Goal: Task Accomplishment & Management: Complete application form

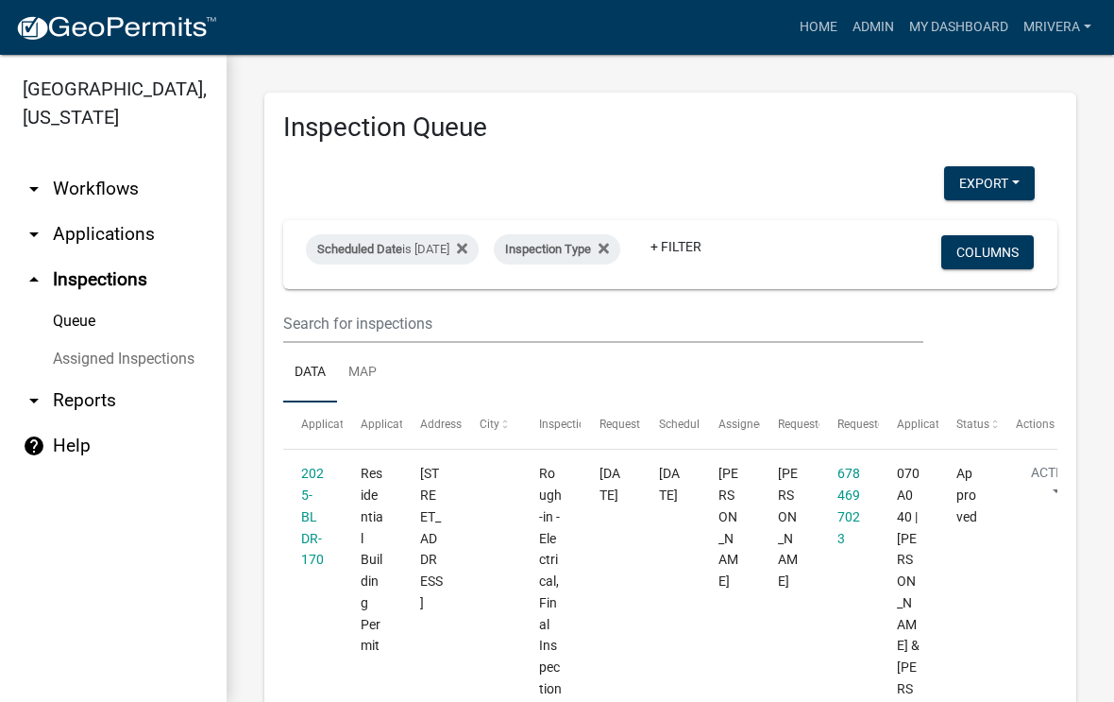
select select "1: 25"
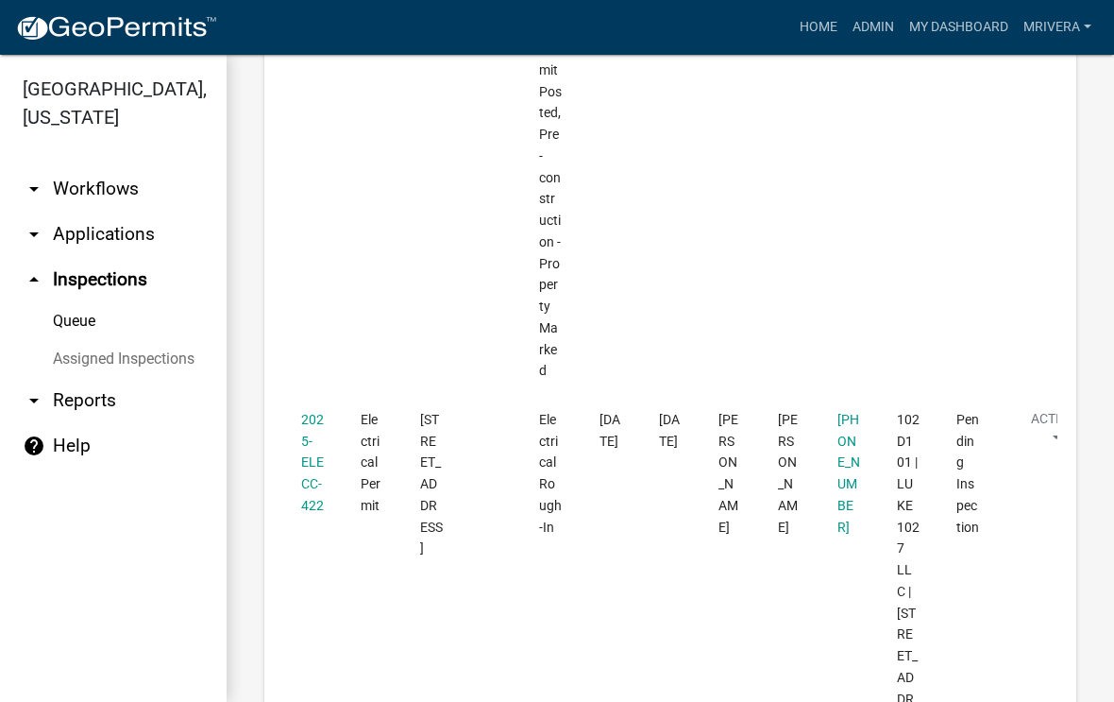
scroll to position [4193, 0]
click at [304, 411] on link "2025-ELECC-422" at bounding box center [312, 461] width 23 height 101
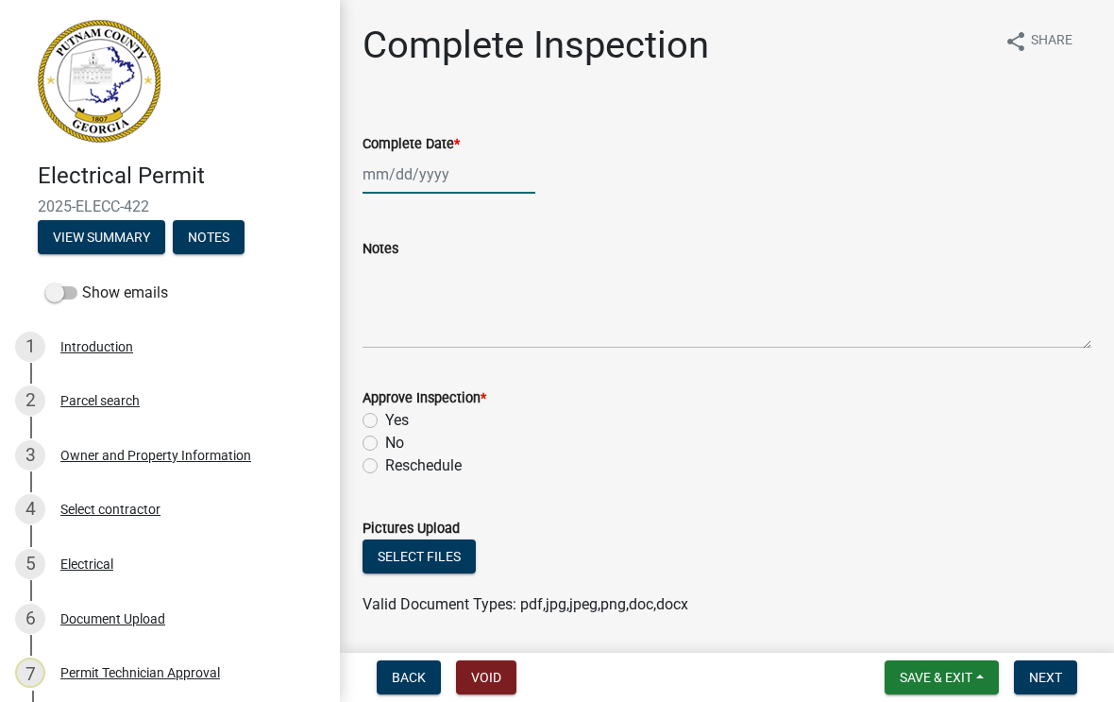
click at [417, 175] on div at bounding box center [449, 174] width 173 height 39
select select "8"
select select "2025"
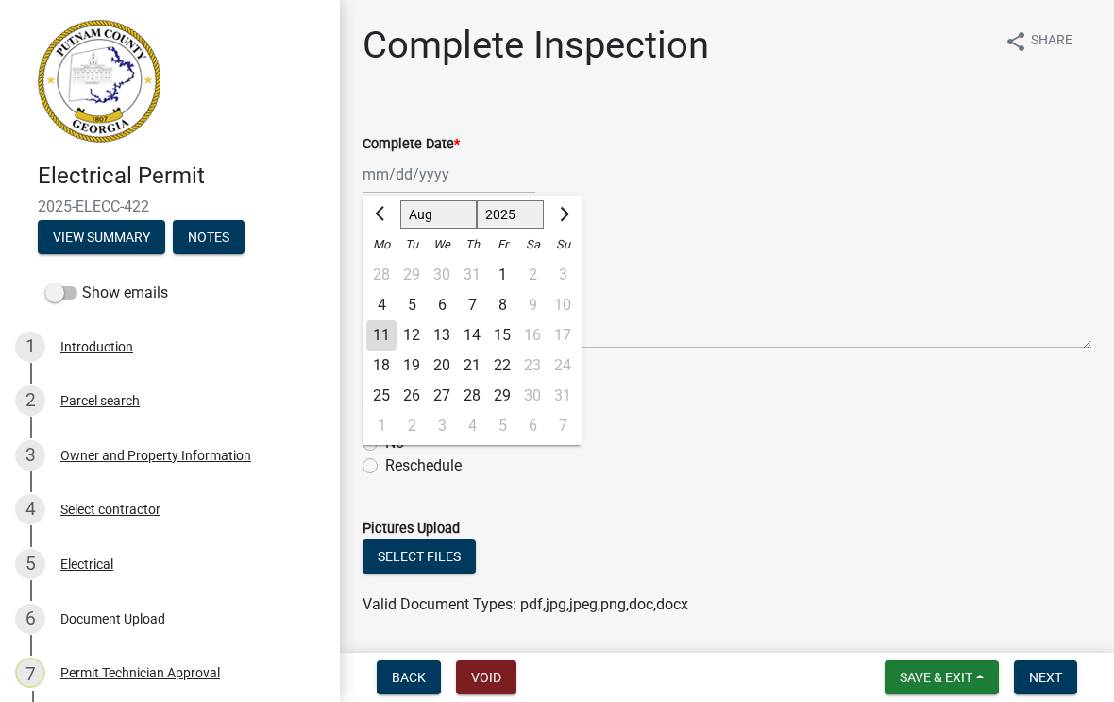
click at [375, 338] on div "11" at bounding box center [381, 335] width 30 height 30
type input "[DATE]"
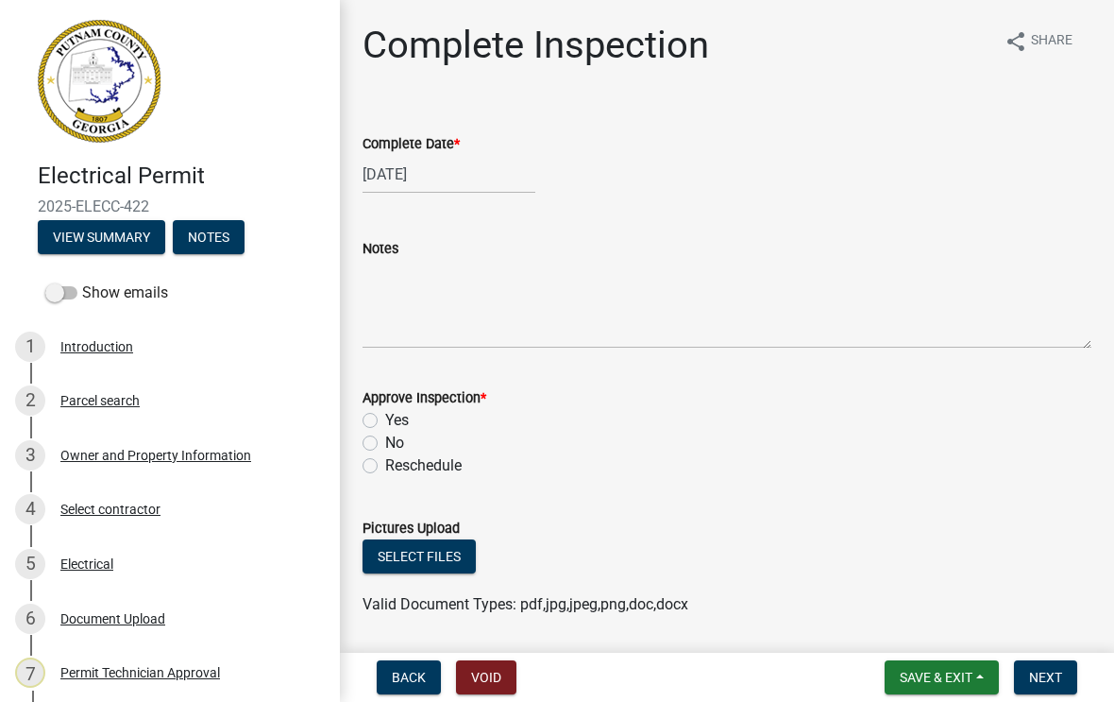
click at [385, 423] on label "Yes" at bounding box center [397, 420] width 24 height 23
click at [385, 421] on input "Yes" at bounding box center [391, 415] width 12 height 12
radio input "true"
click at [1065, 679] on button "Next" at bounding box center [1045, 677] width 63 height 34
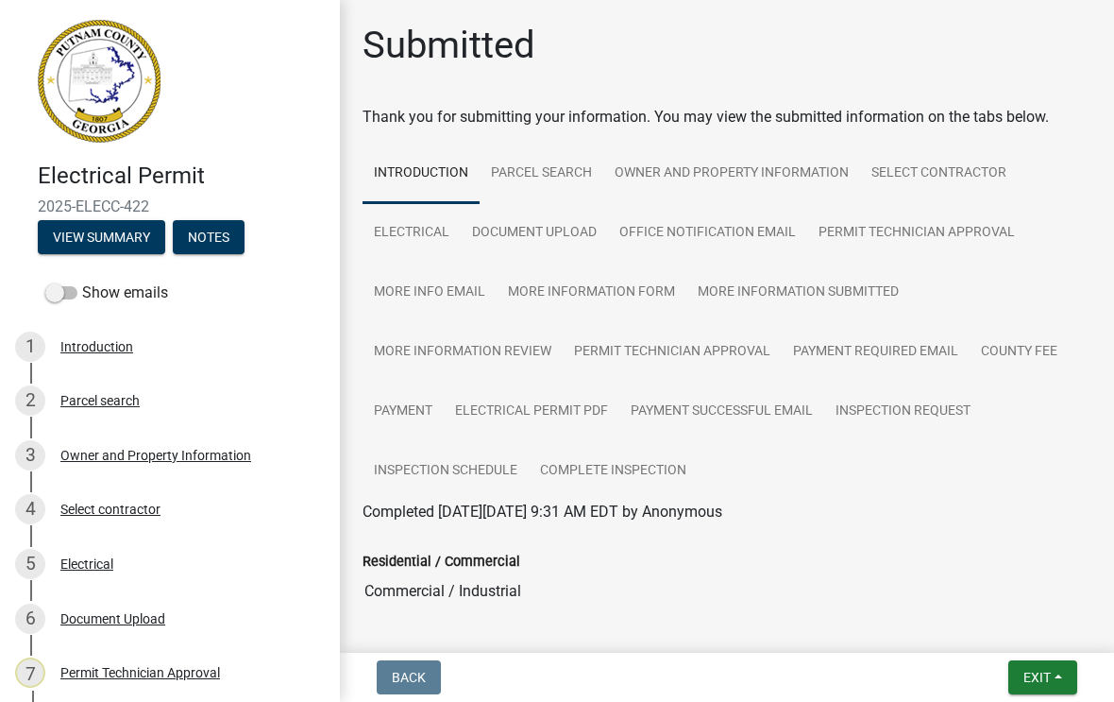
click at [1037, 673] on span "Exit" at bounding box center [1037, 677] width 27 height 15
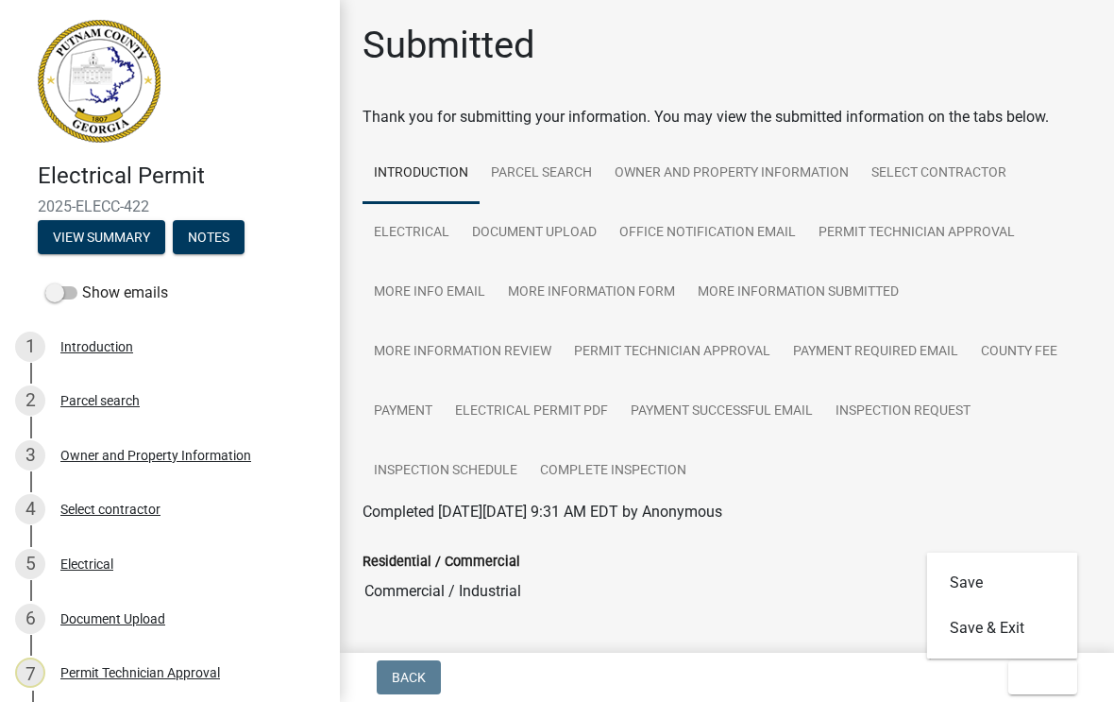
click at [997, 627] on button "Save & Exit" at bounding box center [1002, 627] width 151 height 45
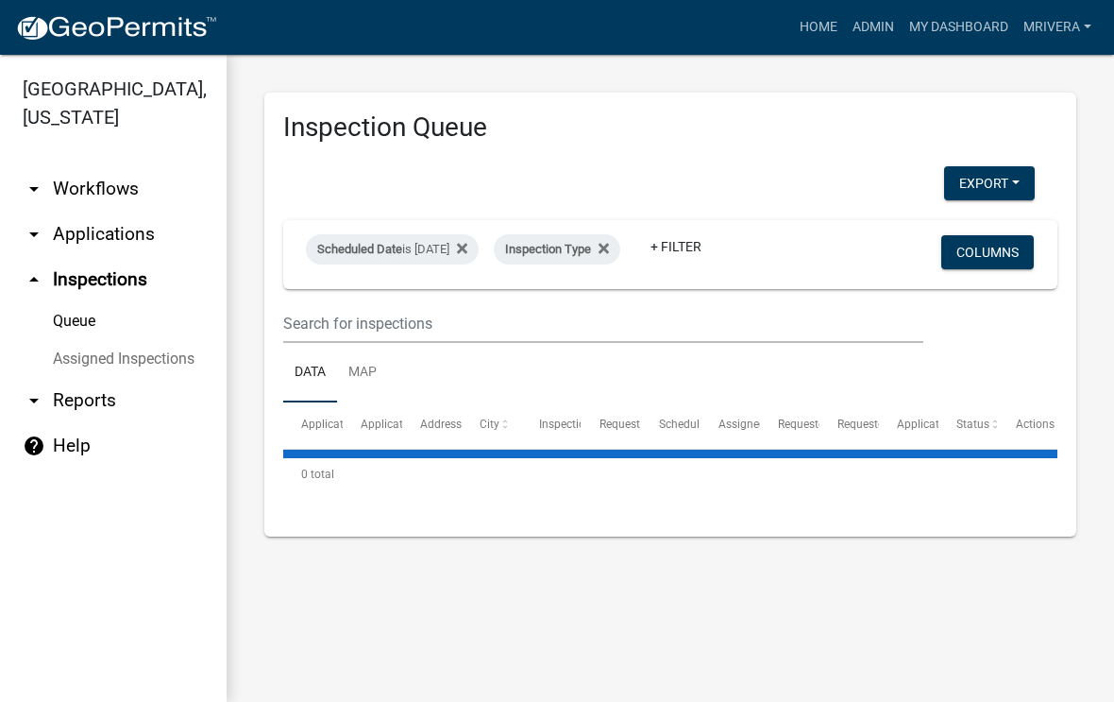
select select "1: 25"
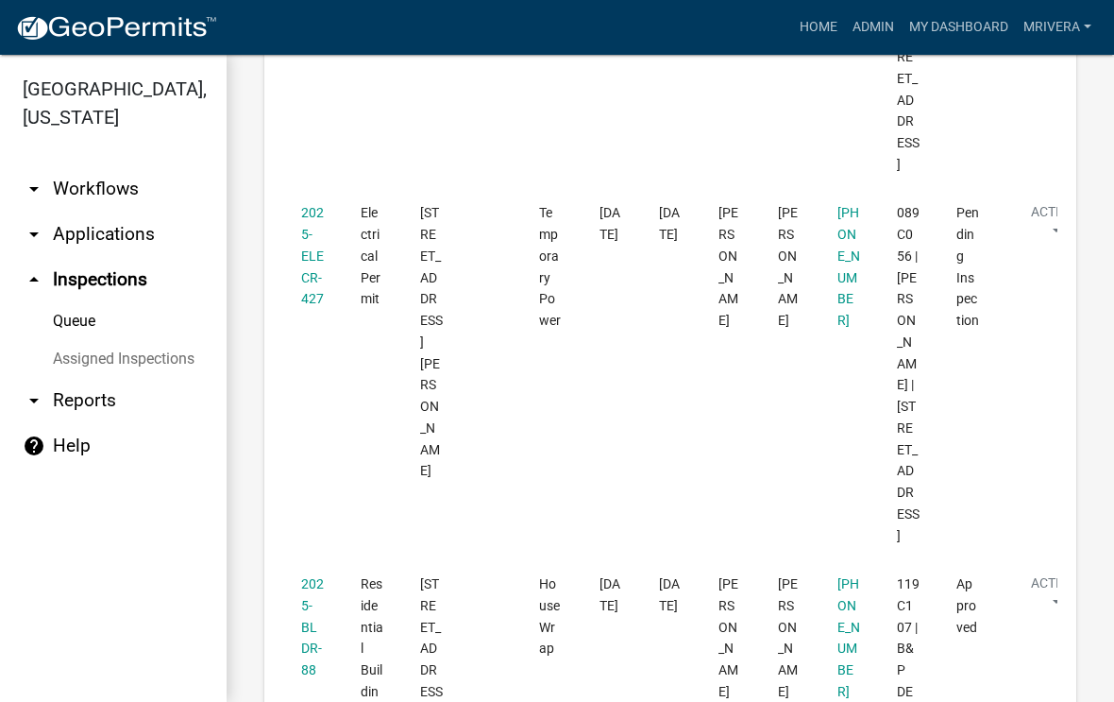
scroll to position [791, 0]
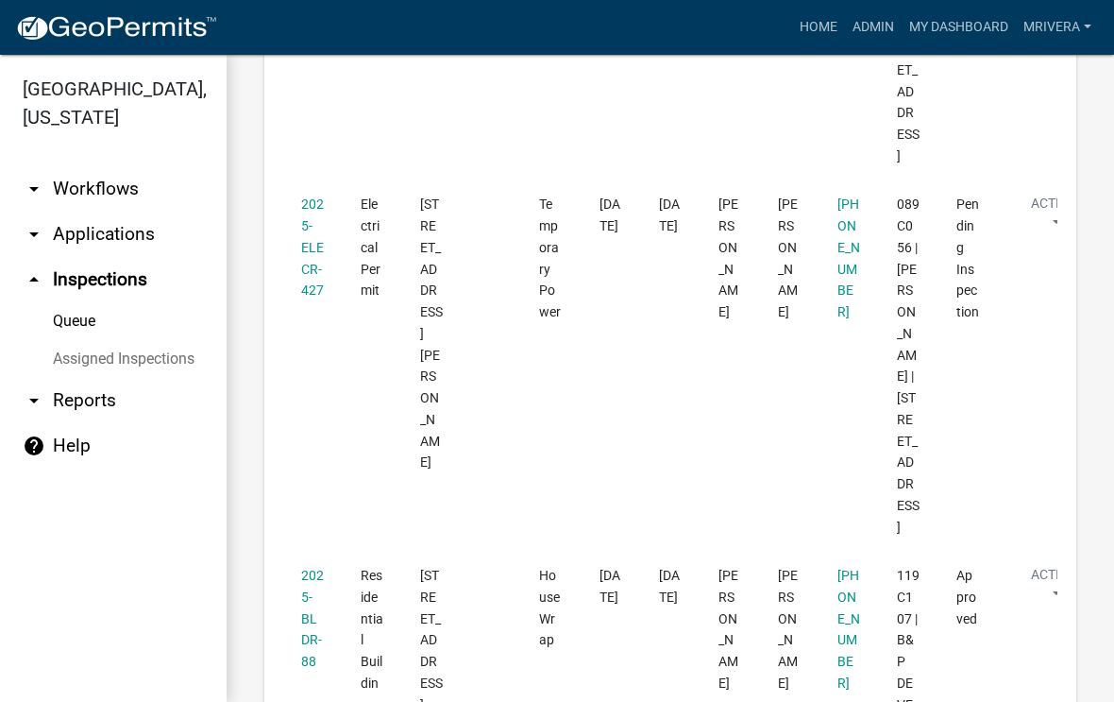
click at [313, 250] on link "2025-ELECR-427" at bounding box center [312, 246] width 23 height 101
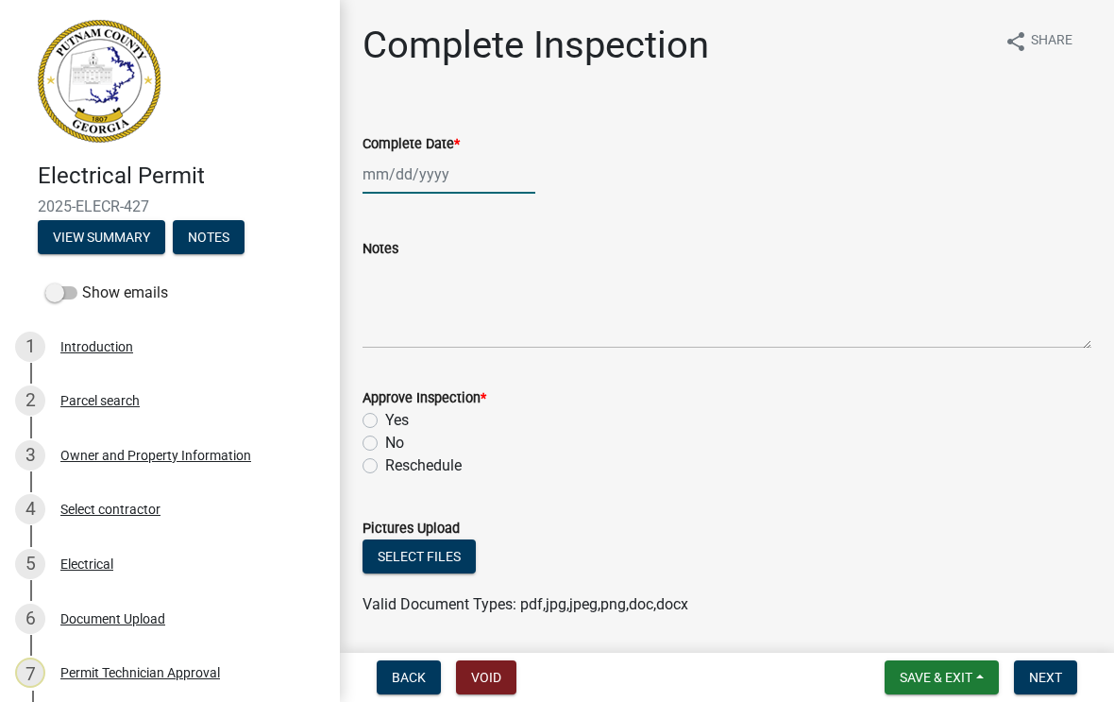
click at [407, 180] on div at bounding box center [449, 174] width 173 height 39
select select "8"
select select "2025"
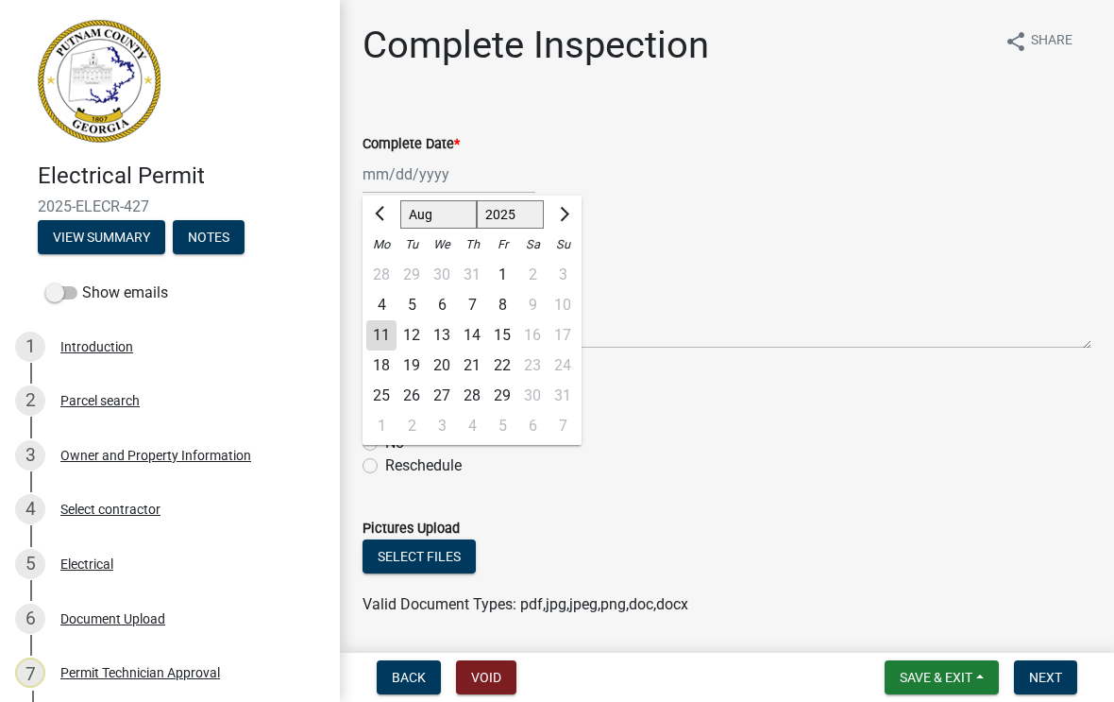
click at [390, 332] on div "11" at bounding box center [381, 335] width 30 height 30
type input "[DATE]"
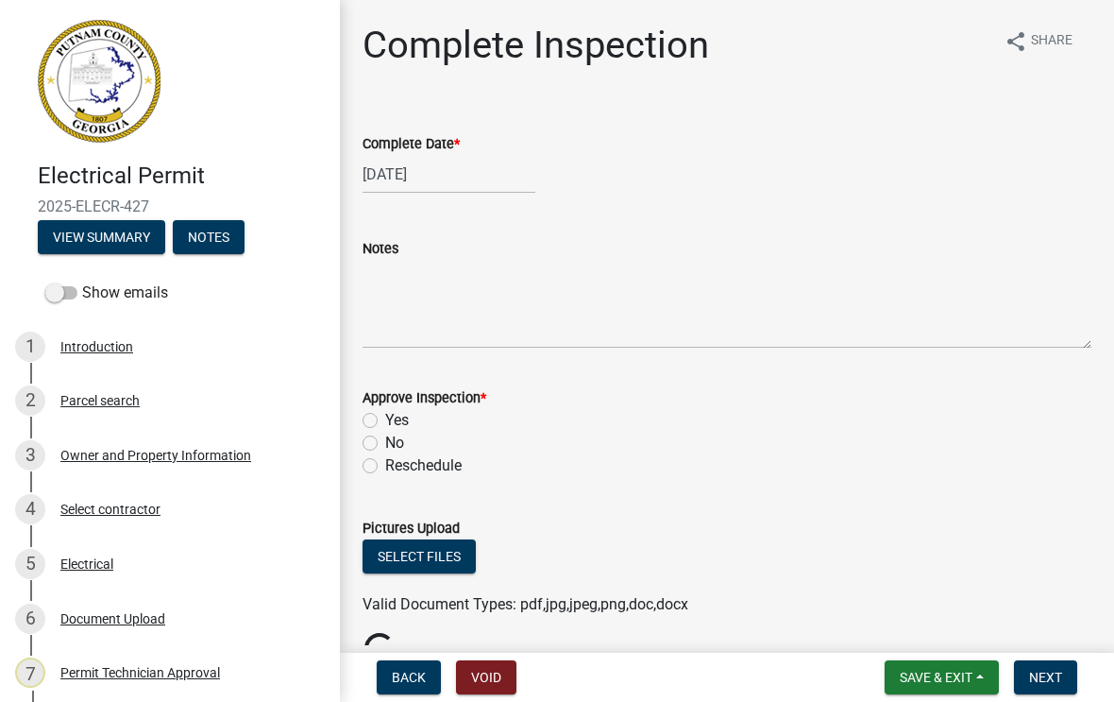
click at [385, 424] on label "Yes" at bounding box center [397, 420] width 24 height 23
click at [385, 421] on input "Yes" at bounding box center [391, 415] width 12 height 12
radio input "true"
click at [1056, 672] on span "Next" at bounding box center [1045, 677] width 33 height 15
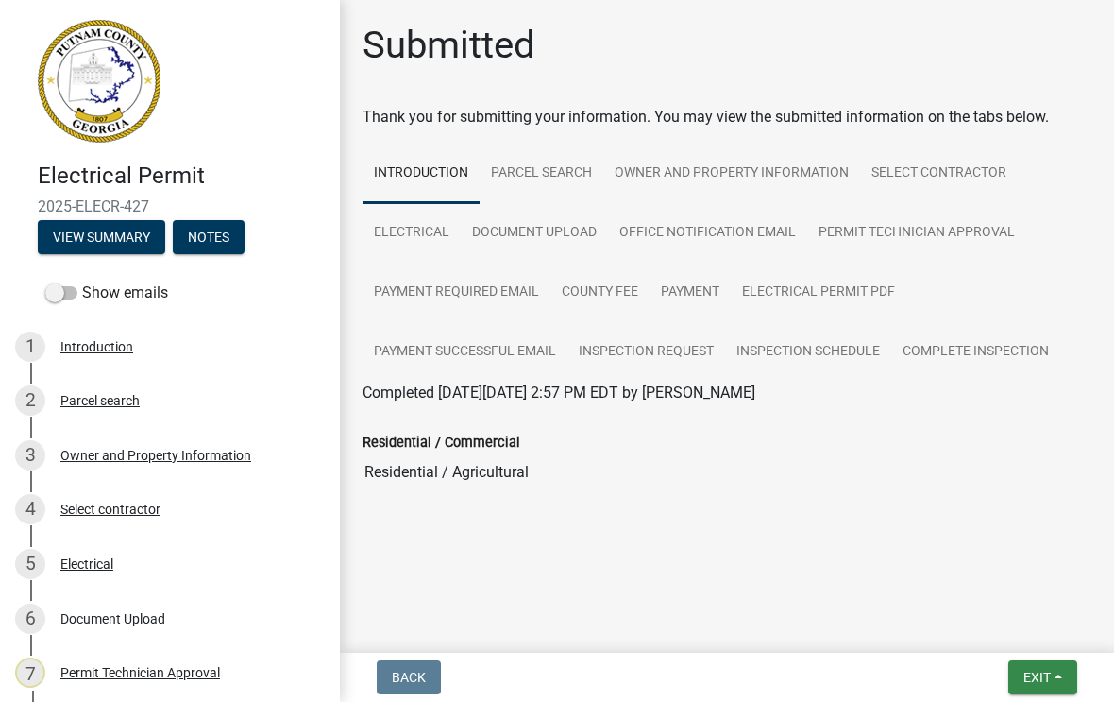
click at [1040, 689] on button "Exit" at bounding box center [1043, 677] width 69 height 34
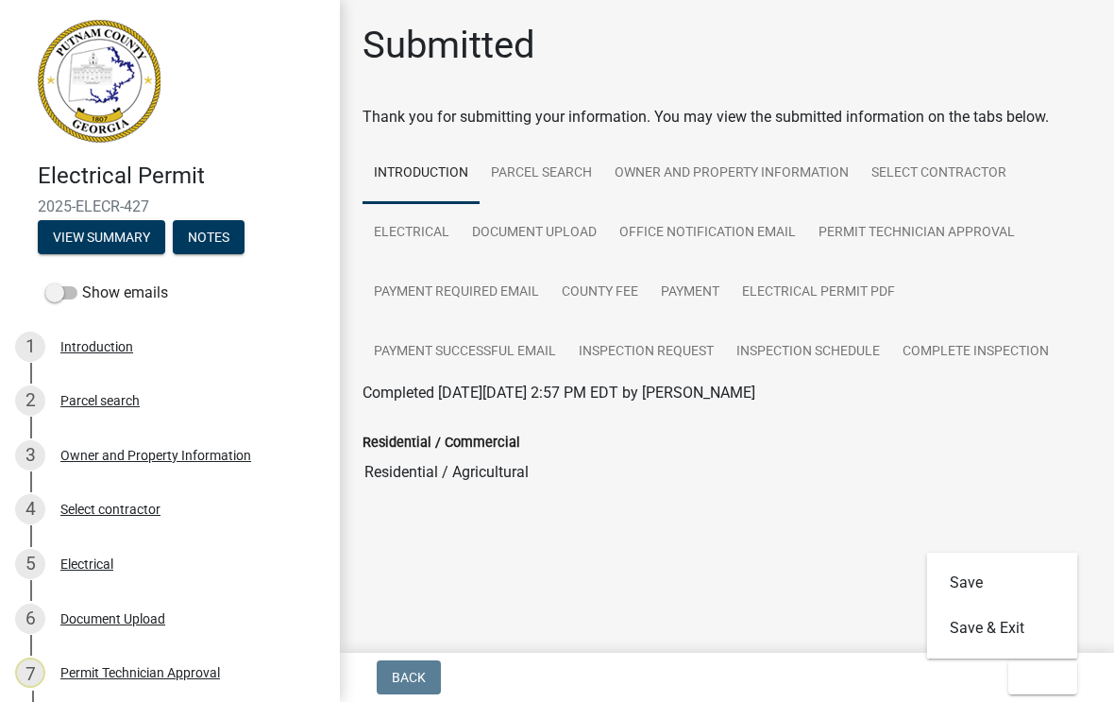
click at [996, 630] on button "Save & Exit" at bounding box center [1002, 627] width 151 height 45
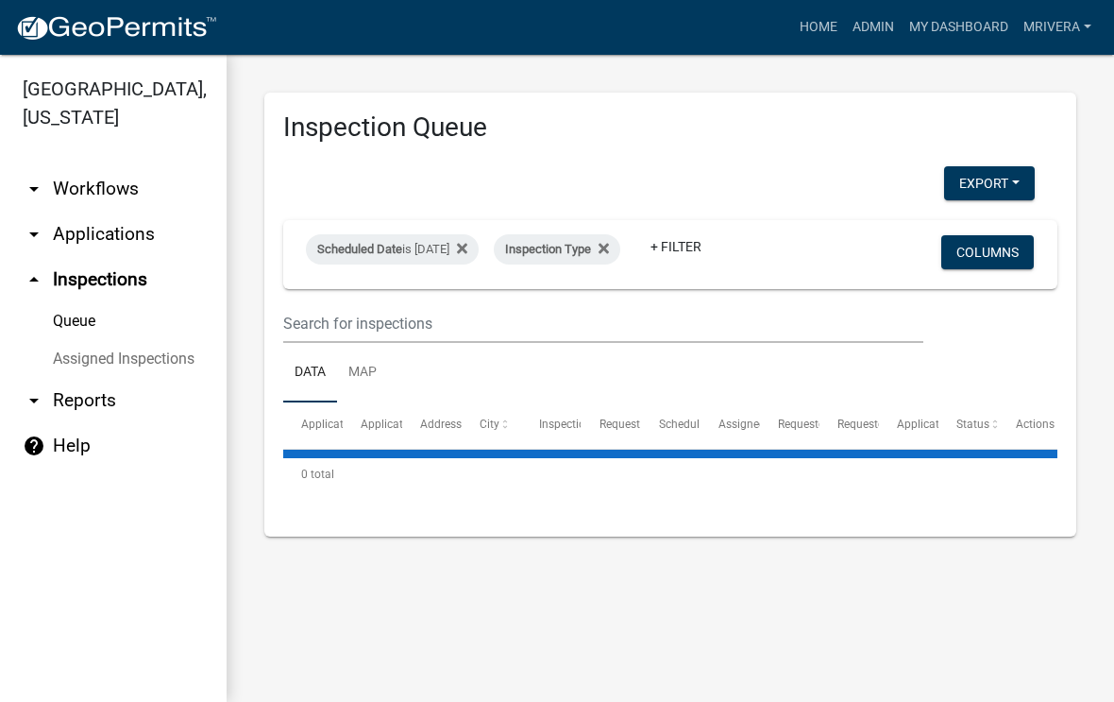
select select "1: 25"
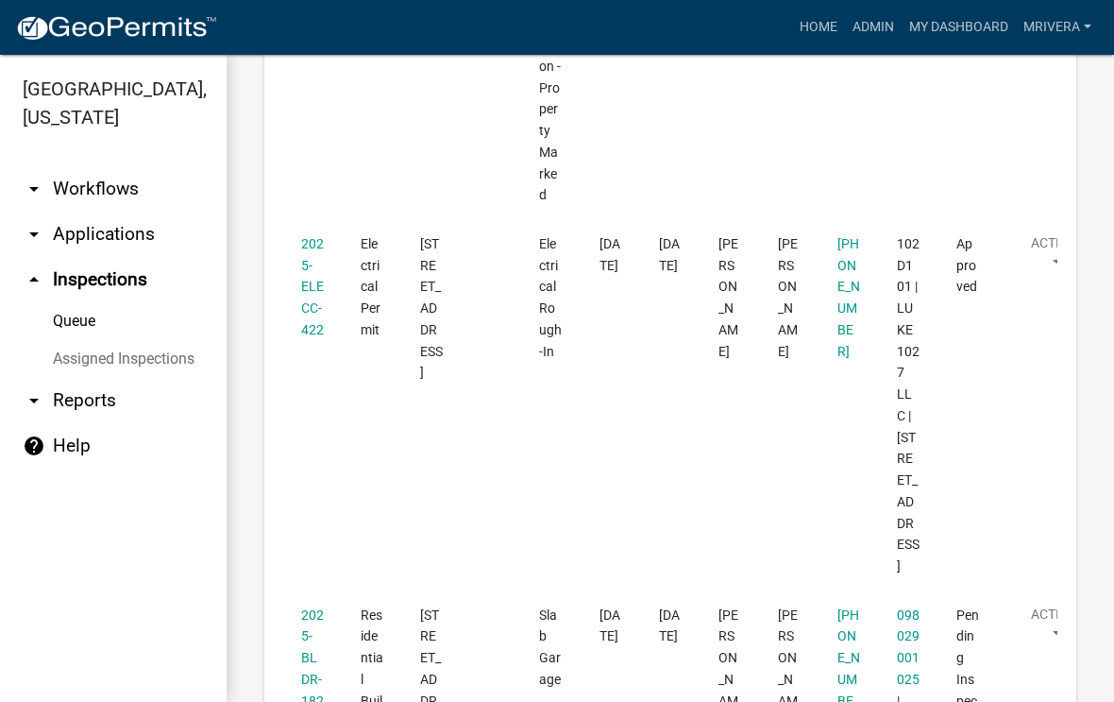
scroll to position [4373, 0]
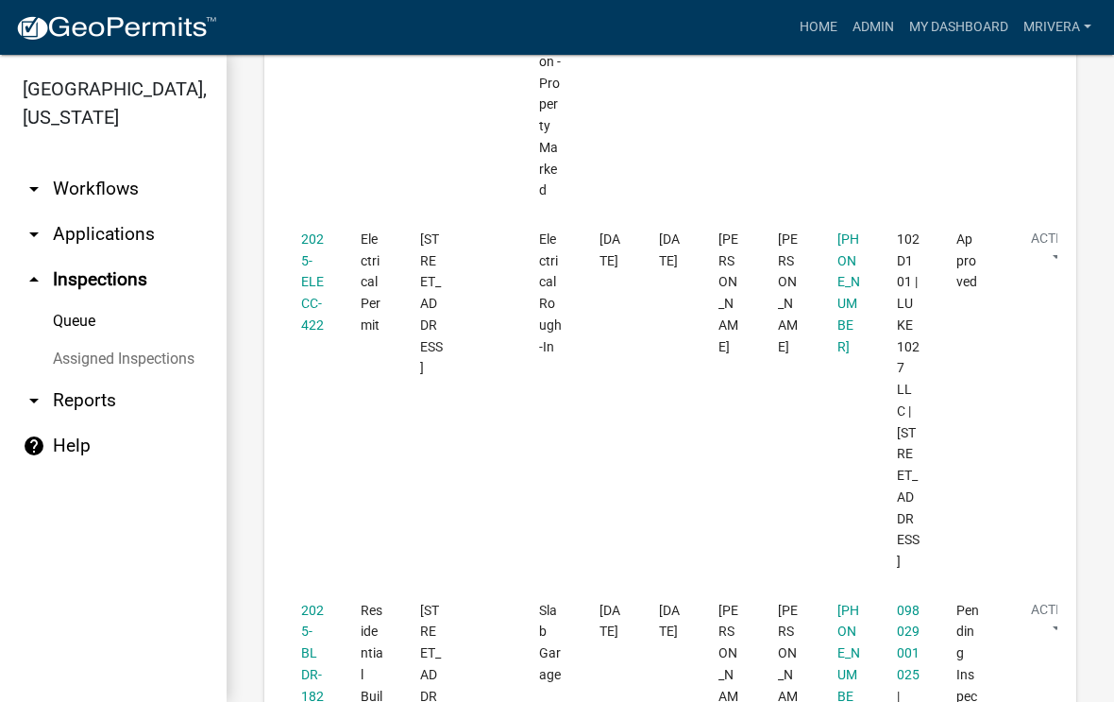
click at [312, 603] on link "2025-BLDR-182" at bounding box center [312, 653] width 23 height 101
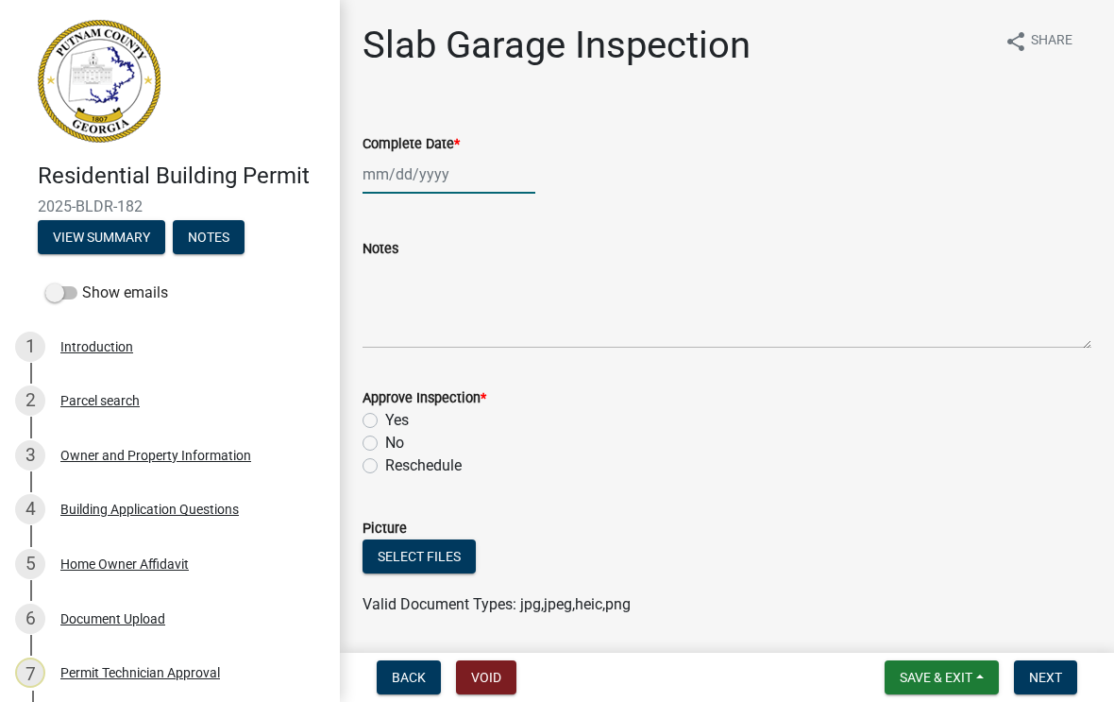
click at [432, 177] on div at bounding box center [449, 174] width 173 height 39
select select "8"
select select "2025"
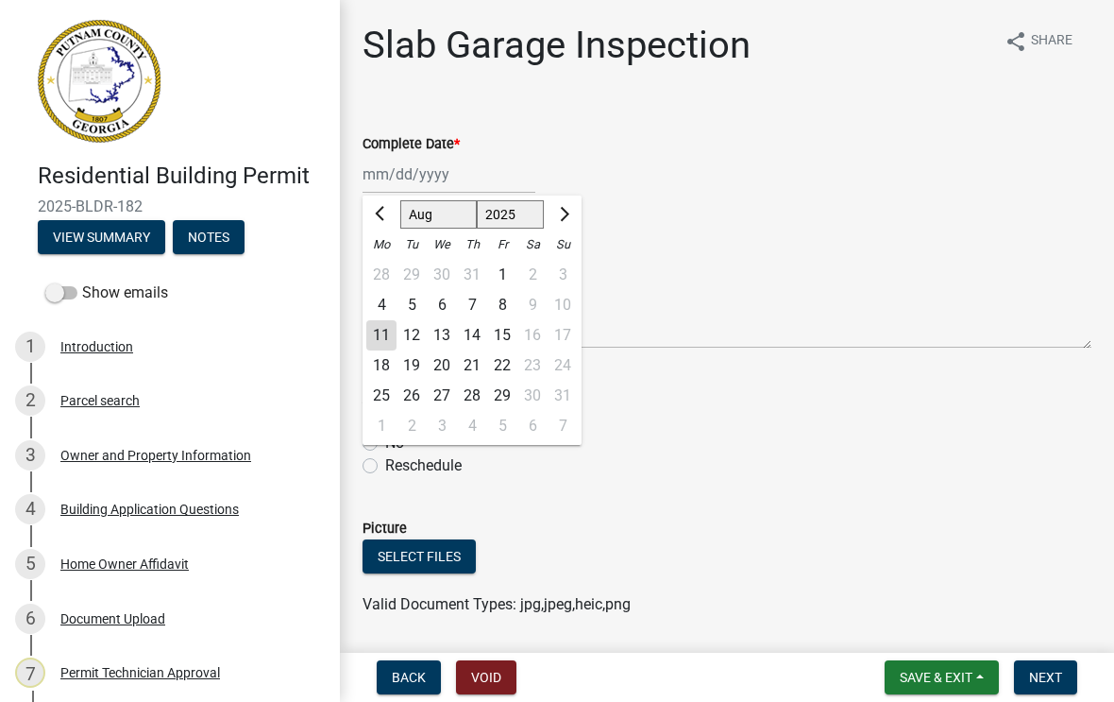
click at [388, 341] on div "11" at bounding box center [381, 335] width 30 height 30
type input "[DATE]"
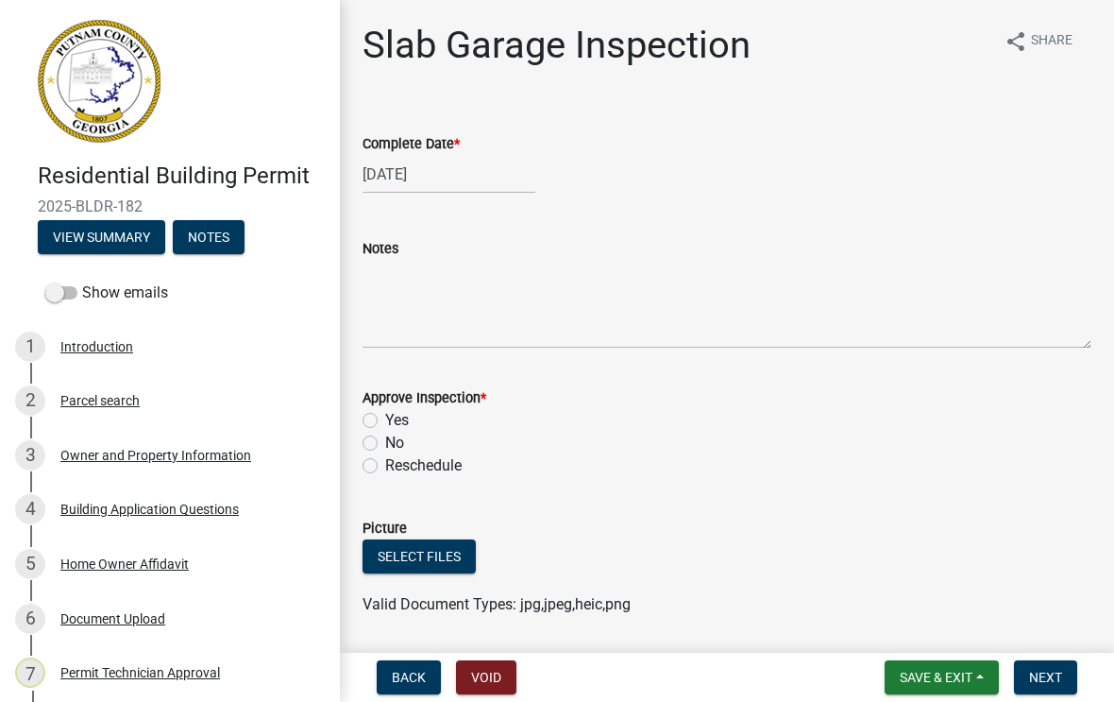
click at [385, 418] on label "Yes" at bounding box center [397, 420] width 24 height 23
click at [385, 418] on input "Yes" at bounding box center [391, 415] width 12 height 12
radio input "true"
click at [1050, 685] on span "Next" at bounding box center [1045, 677] width 33 height 15
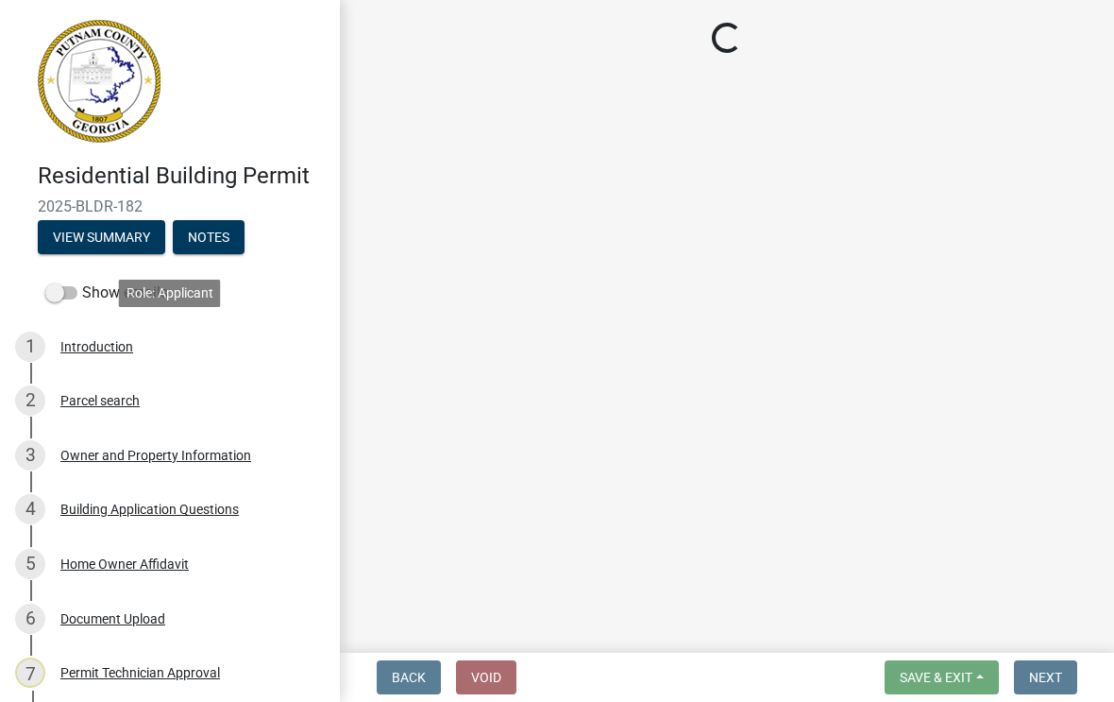
click at [9, 332] on link "1 Introduction" at bounding box center [170, 346] width 340 height 55
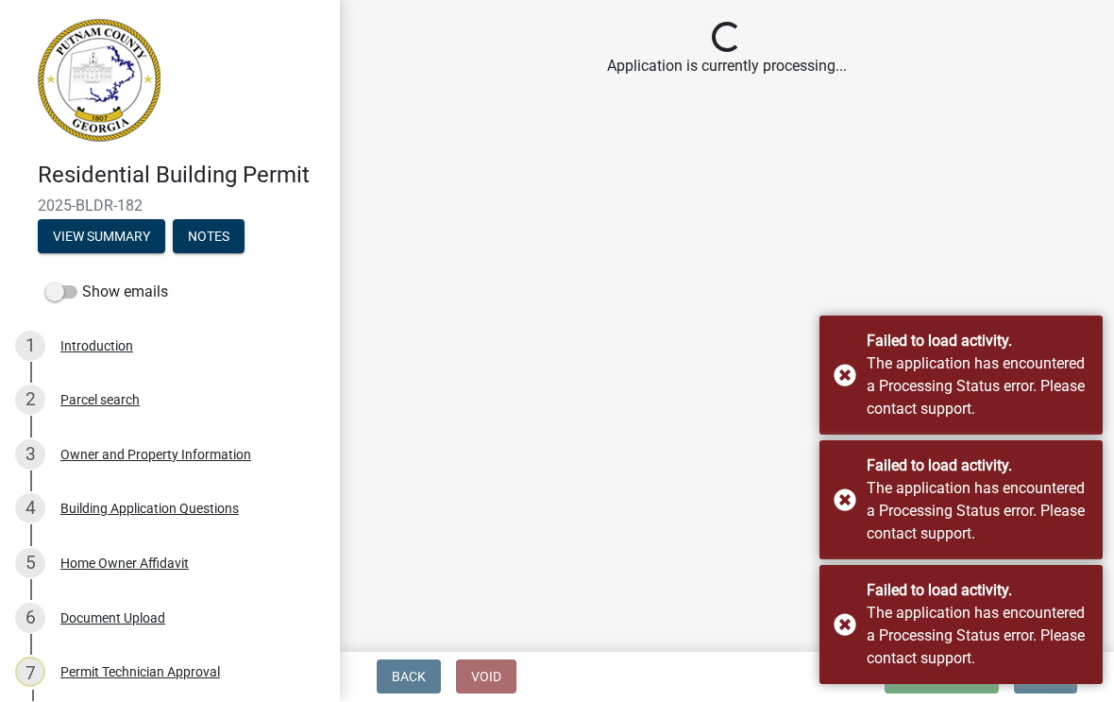
click at [781, 429] on main "Loading... Application is currently processing..." at bounding box center [727, 322] width 774 height 645
click at [1068, 221] on main "Loading... Application is currently processing..." at bounding box center [727, 322] width 774 height 645
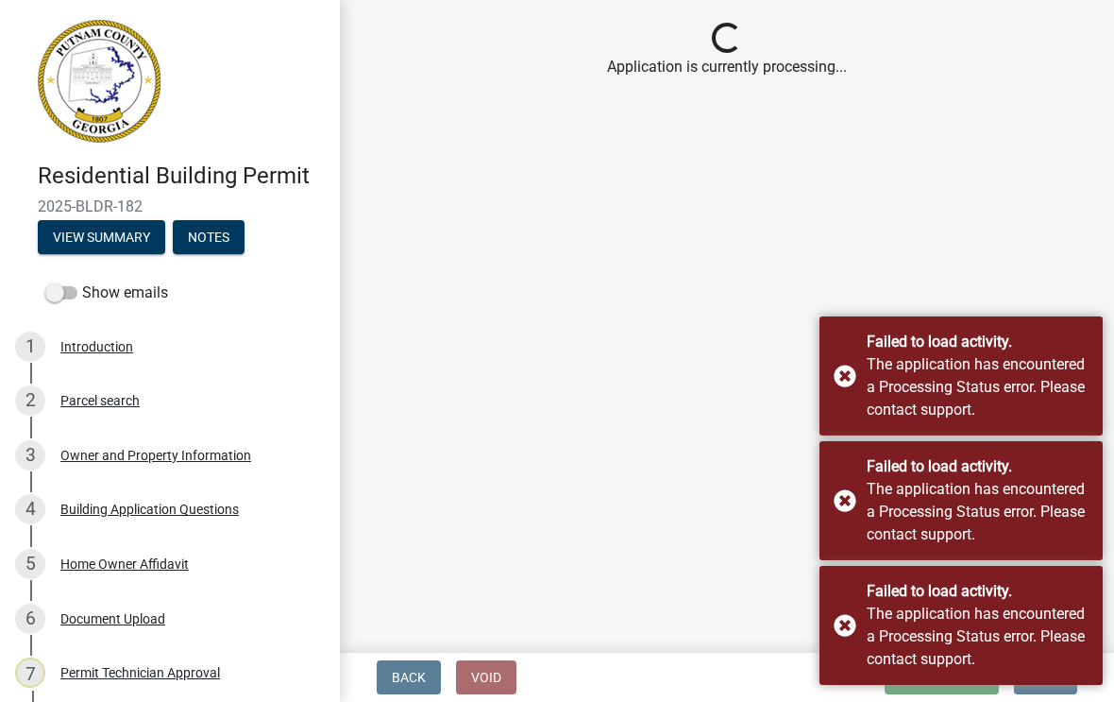
click at [719, 206] on main "Loading... Application is currently processing..." at bounding box center [727, 322] width 774 height 645
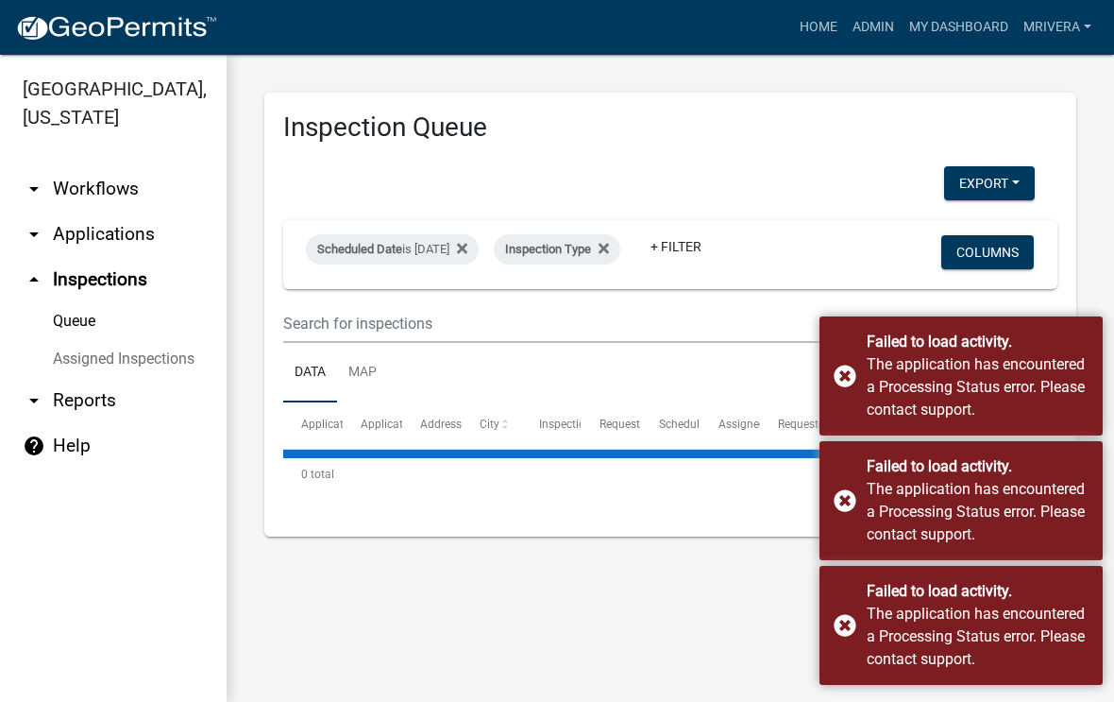
select select "1: 25"
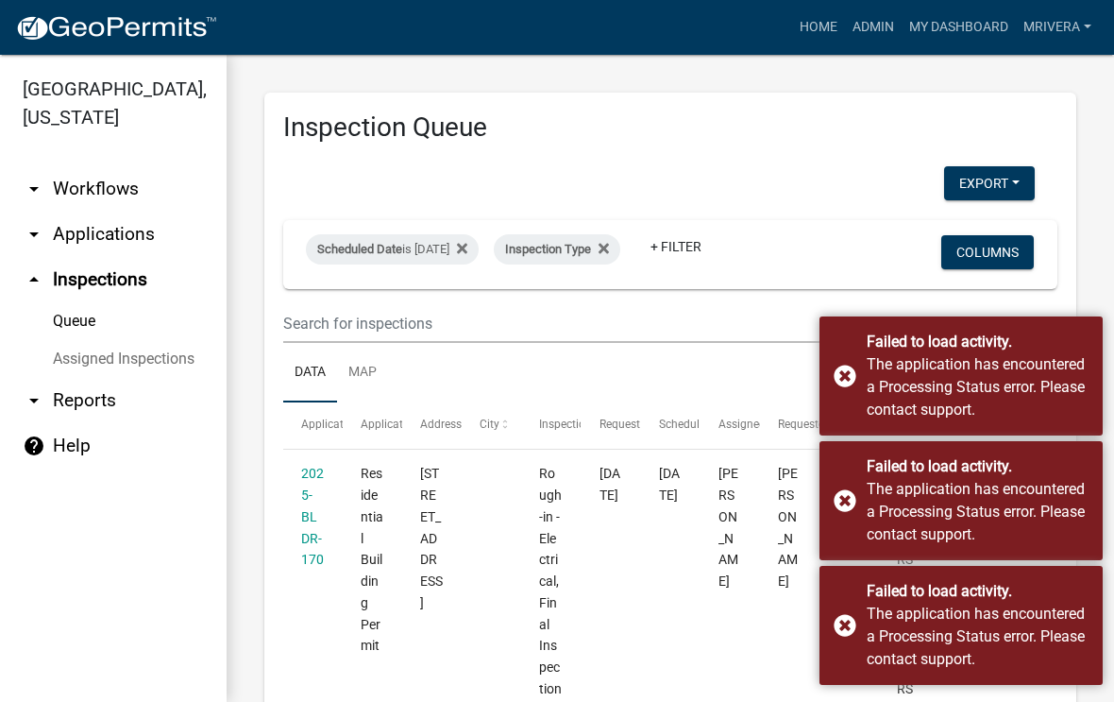
click at [833, 380] on div "Failed to load activity. The application has encountered a Processing Status er…" at bounding box center [961, 375] width 283 height 119
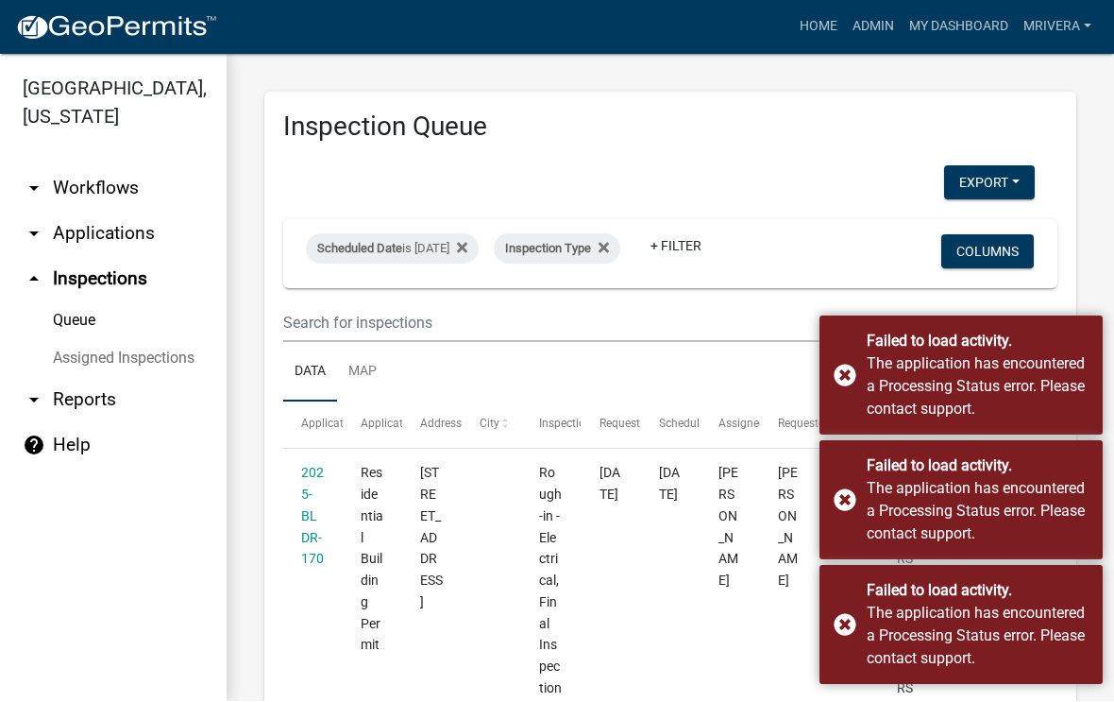
click at [840, 377] on div "Failed to load activity. The application has encountered a Processing Status er…" at bounding box center [961, 375] width 283 height 119
click at [862, 502] on div "Failed to load activity. The application has encountered a Processing Status er…" at bounding box center [961, 500] width 283 height 119
click at [839, 513] on div "Failed to load activity. The application has encountered a Processing Status er…" at bounding box center [961, 500] width 283 height 119
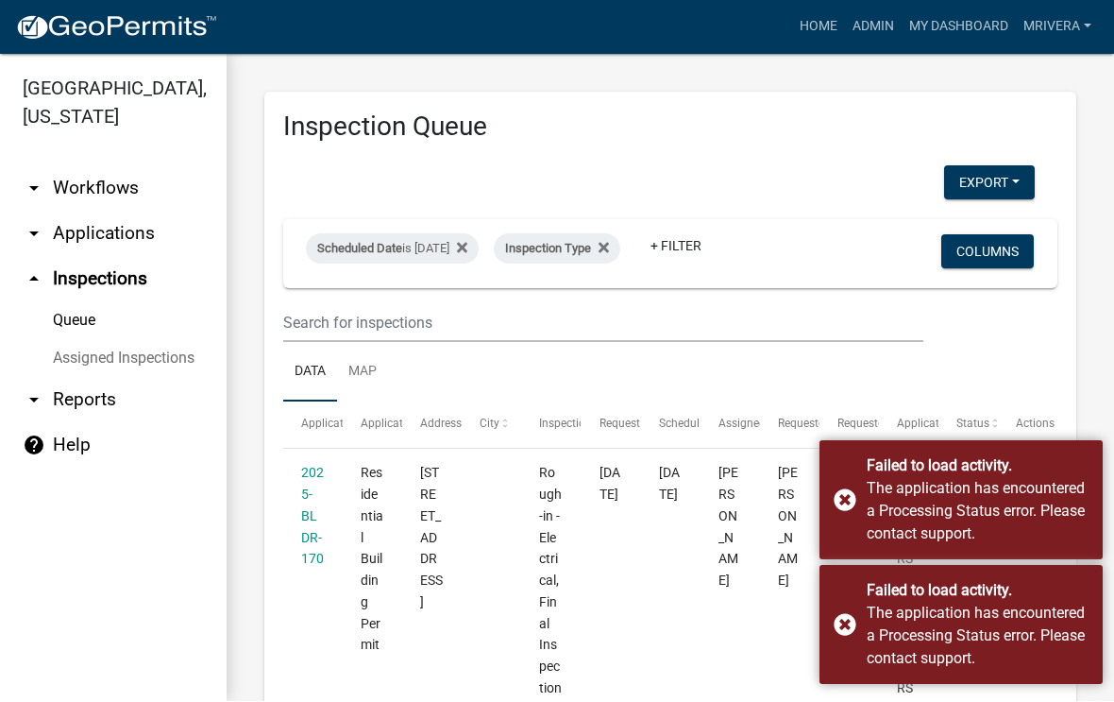
click at [843, 644] on div "Failed to load activity. The application has encountered a Processing Status er…" at bounding box center [961, 625] width 283 height 119
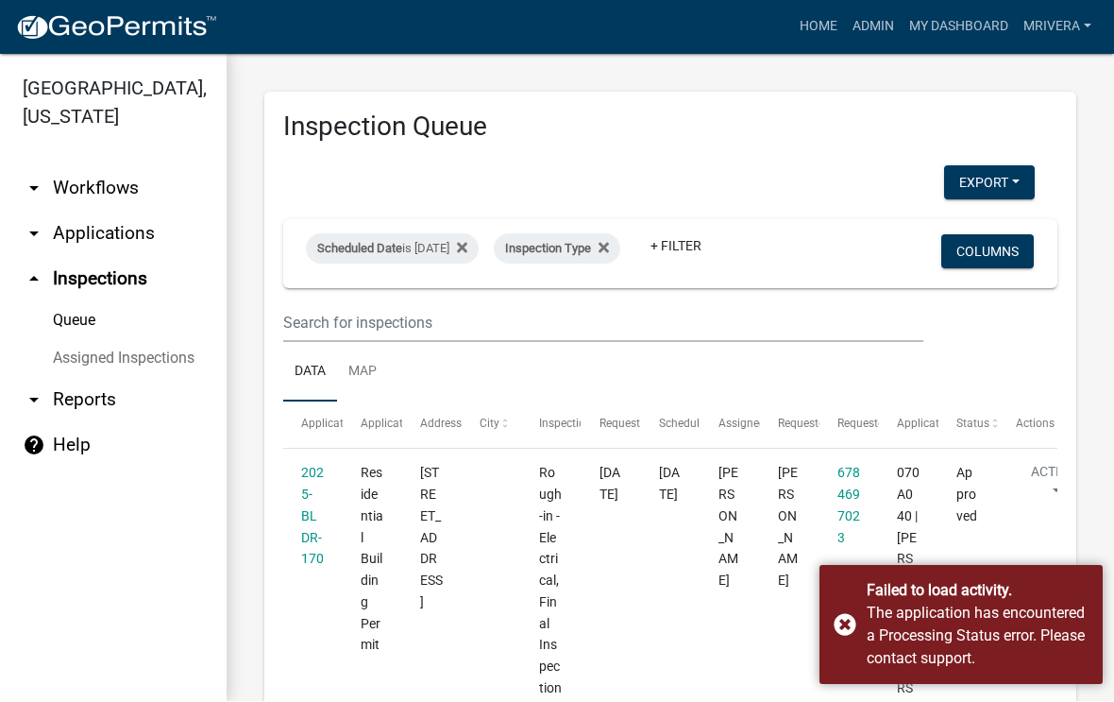
click at [855, 632] on div "Failed to load activity. The application has encountered a Processing Status er…" at bounding box center [961, 625] width 283 height 119
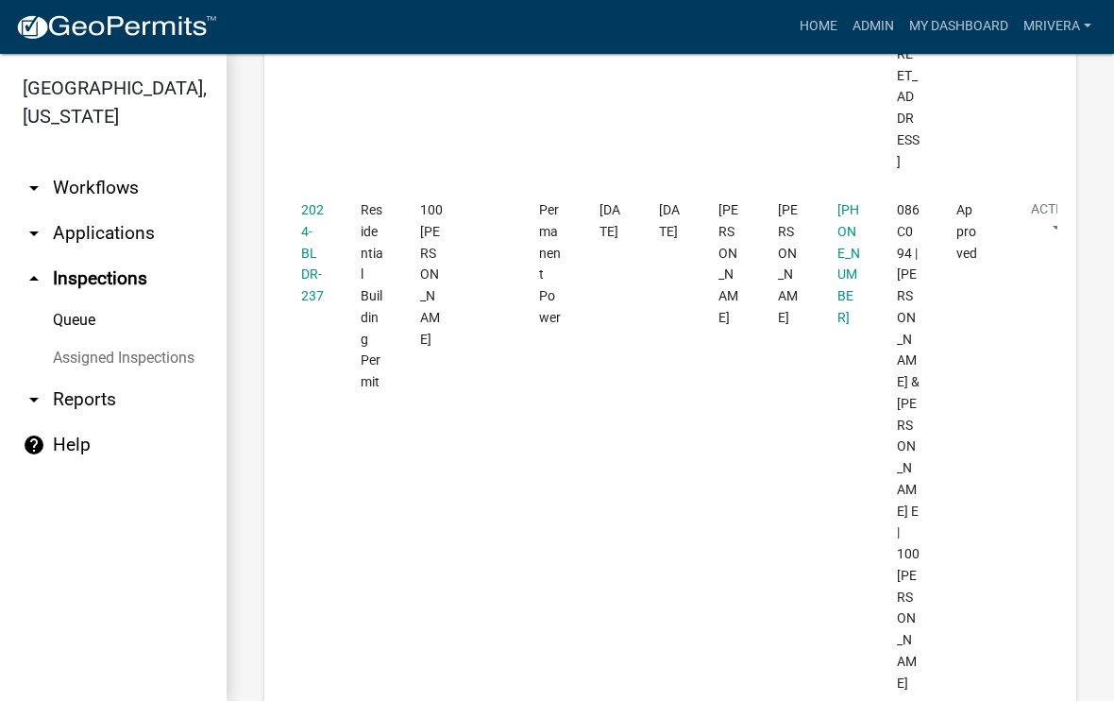
scroll to position [6030, 0]
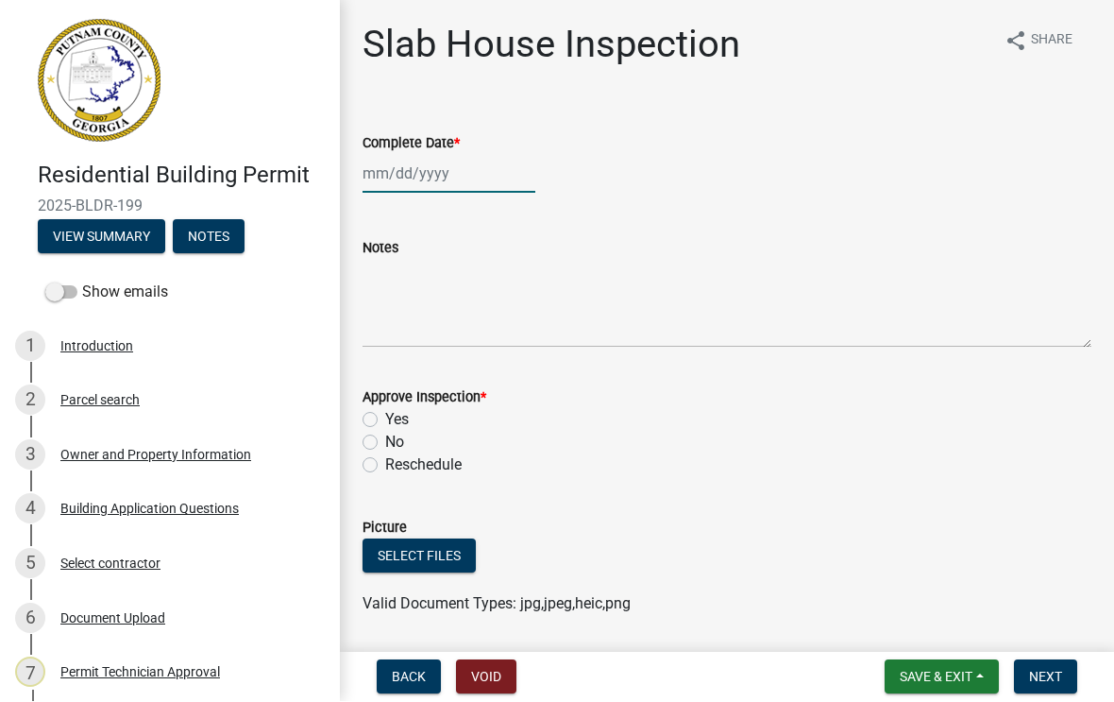
click at [406, 176] on div at bounding box center [449, 174] width 173 height 39
select select "8"
select select "2025"
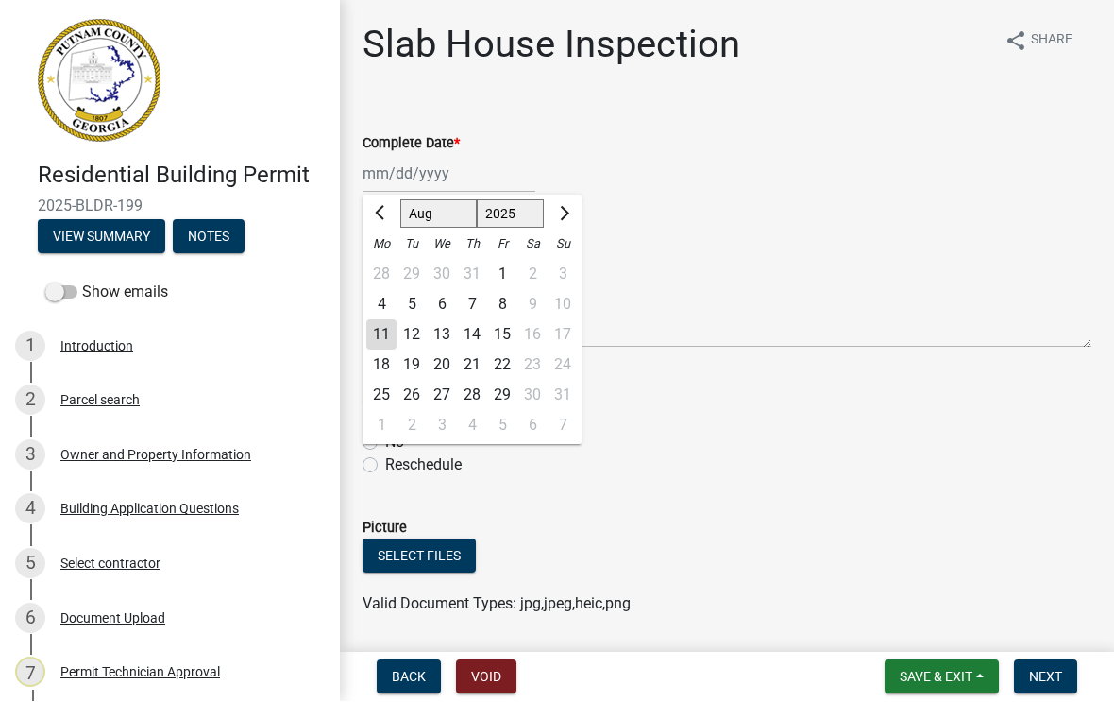
click at [383, 338] on div "11" at bounding box center [381, 335] width 30 height 30
type input "[DATE]"
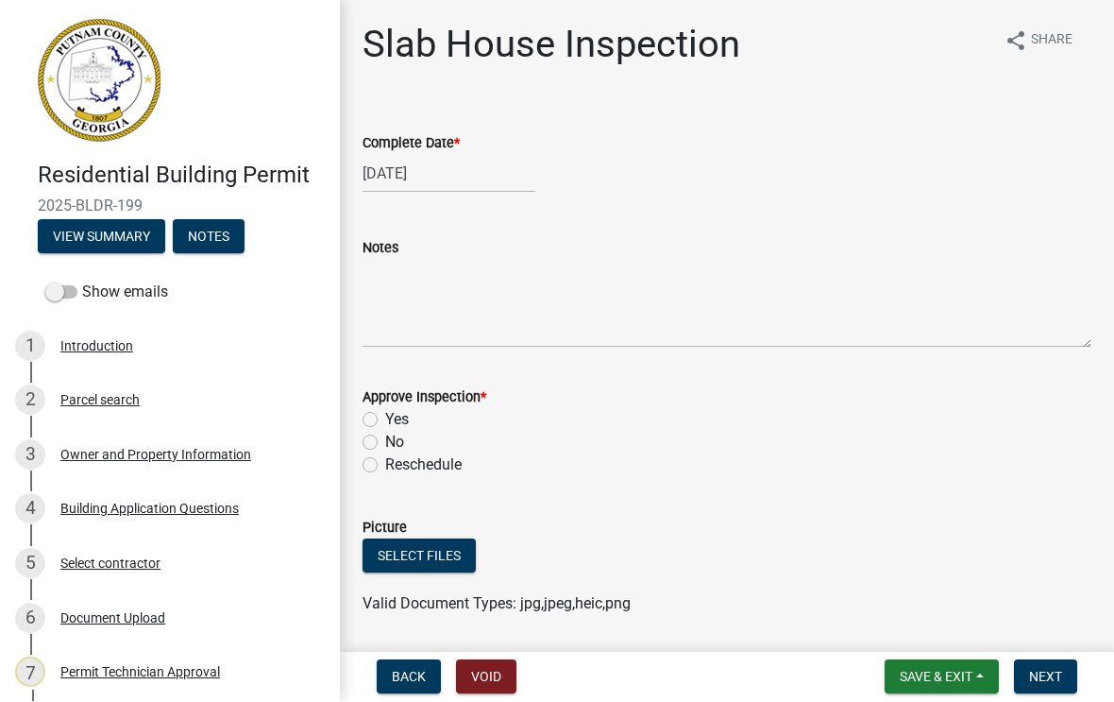
click at [385, 420] on label "Yes" at bounding box center [397, 420] width 24 height 23
click at [385, 420] on input "Yes" at bounding box center [391, 415] width 12 height 12
radio input "true"
click at [1033, 681] on span "Next" at bounding box center [1045, 677] width 33 height 15
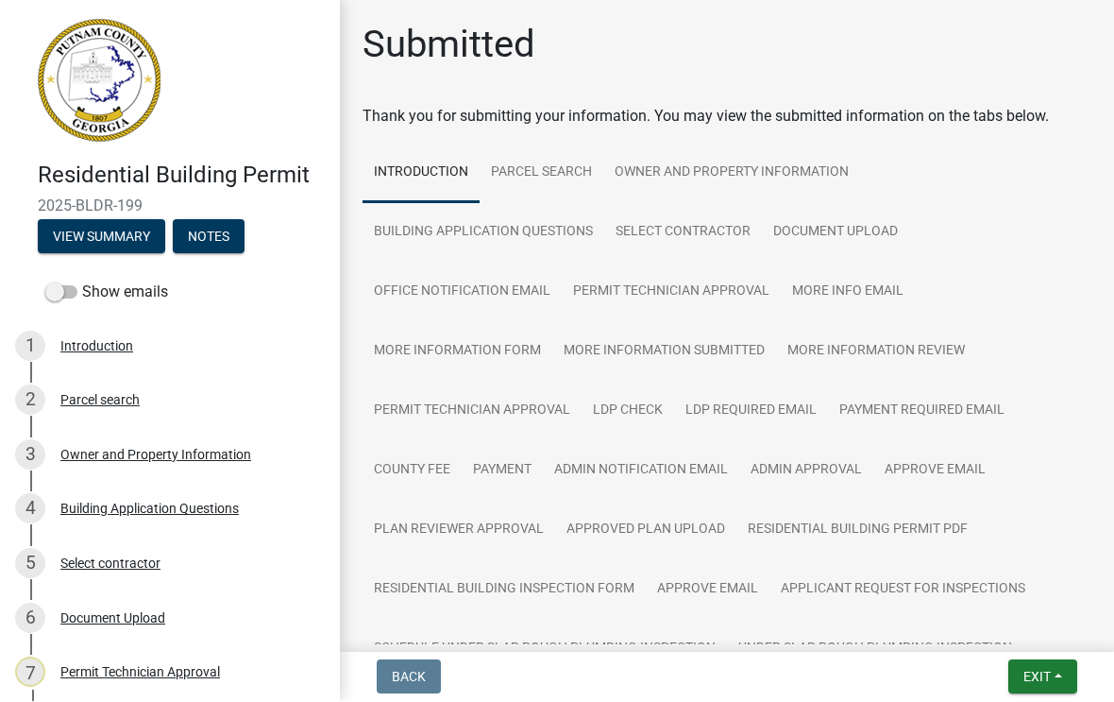
click at [1027, 690] on button "Exit" at bounding box center [1043, 677] width 69 height 34
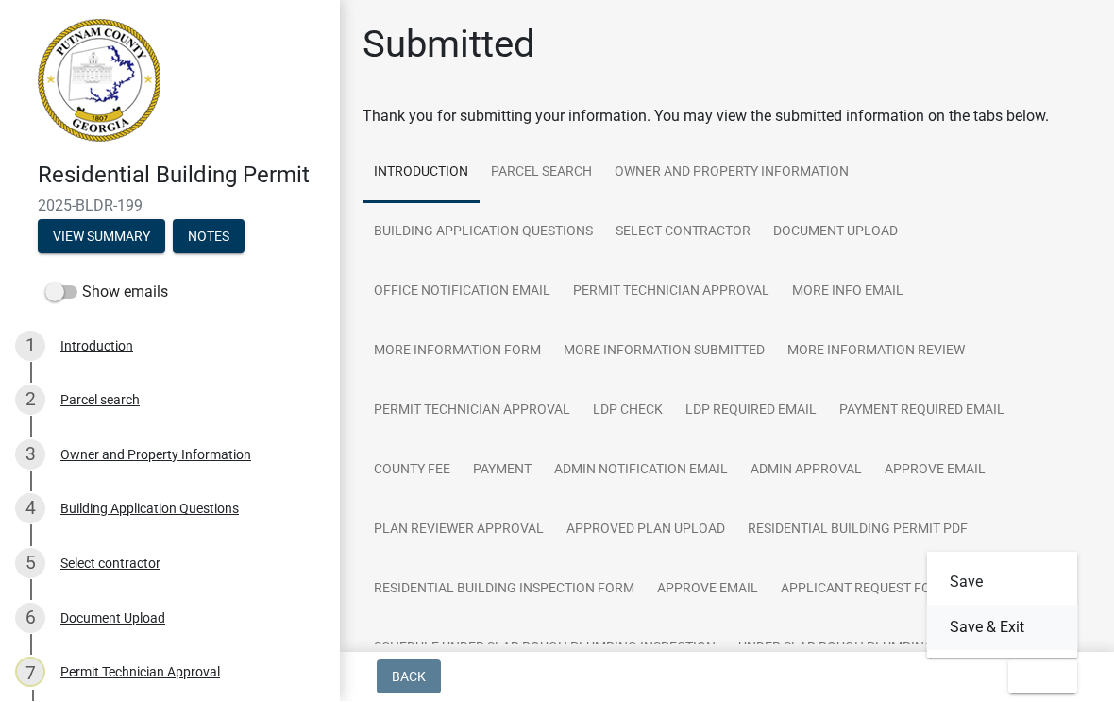
click at [1005, 623] on button "Save & Exit" at bounding box center [1002, 627] width 151 height 45
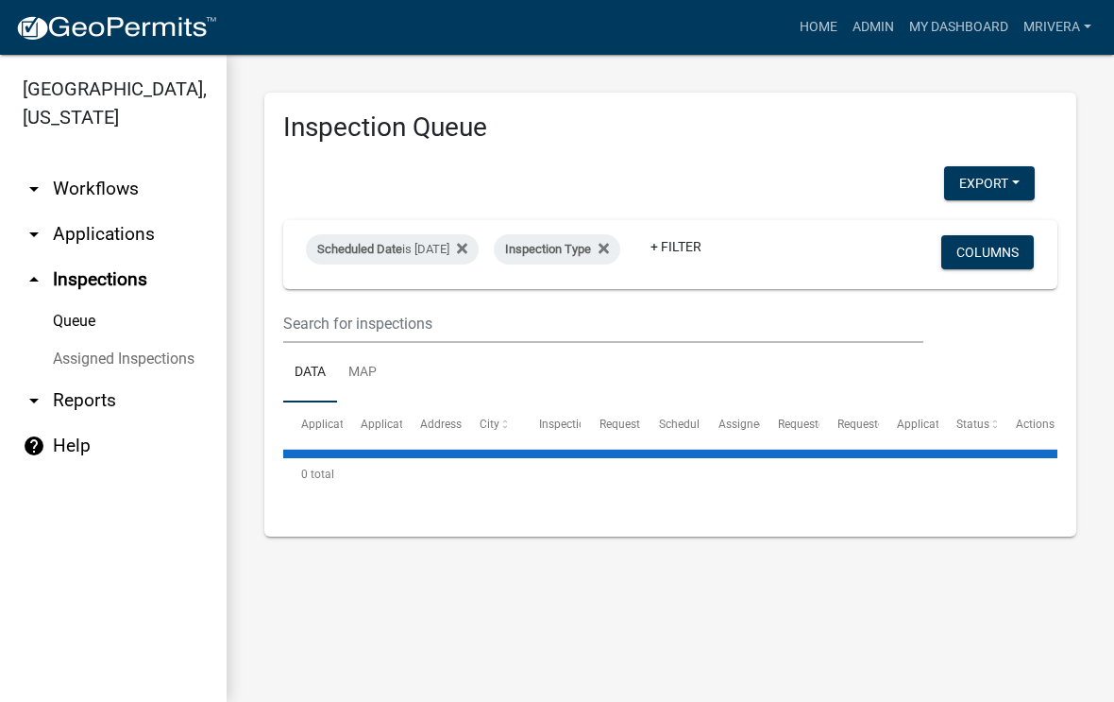
select select "1: 25"
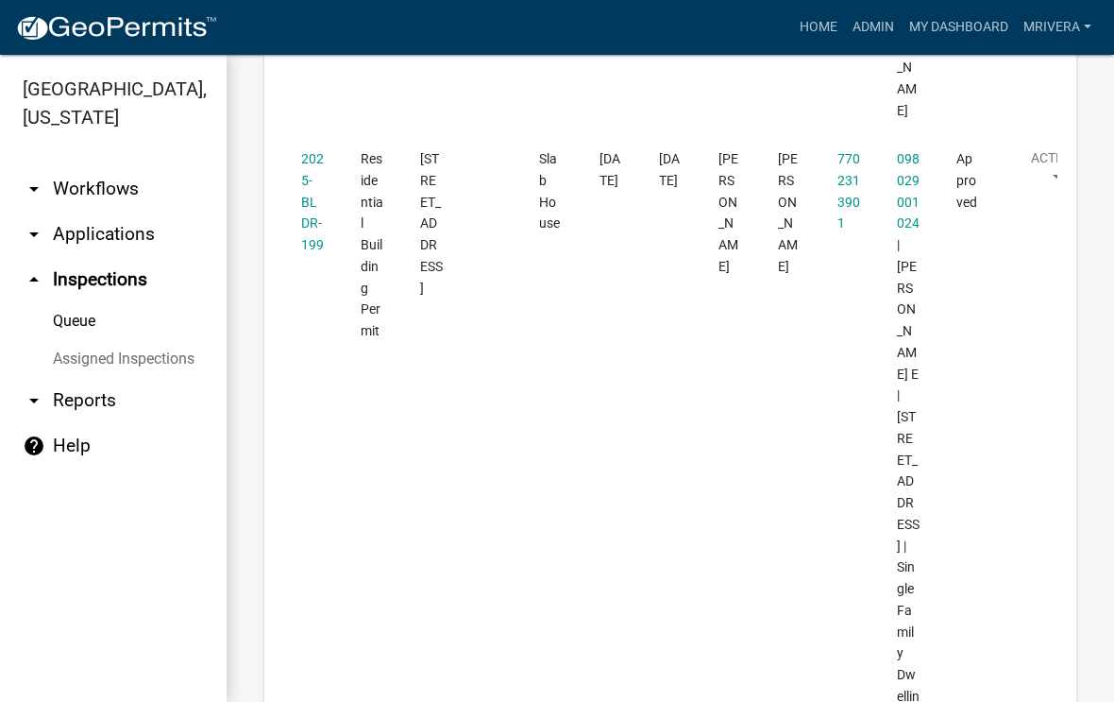
scroll to position [6604, 0]
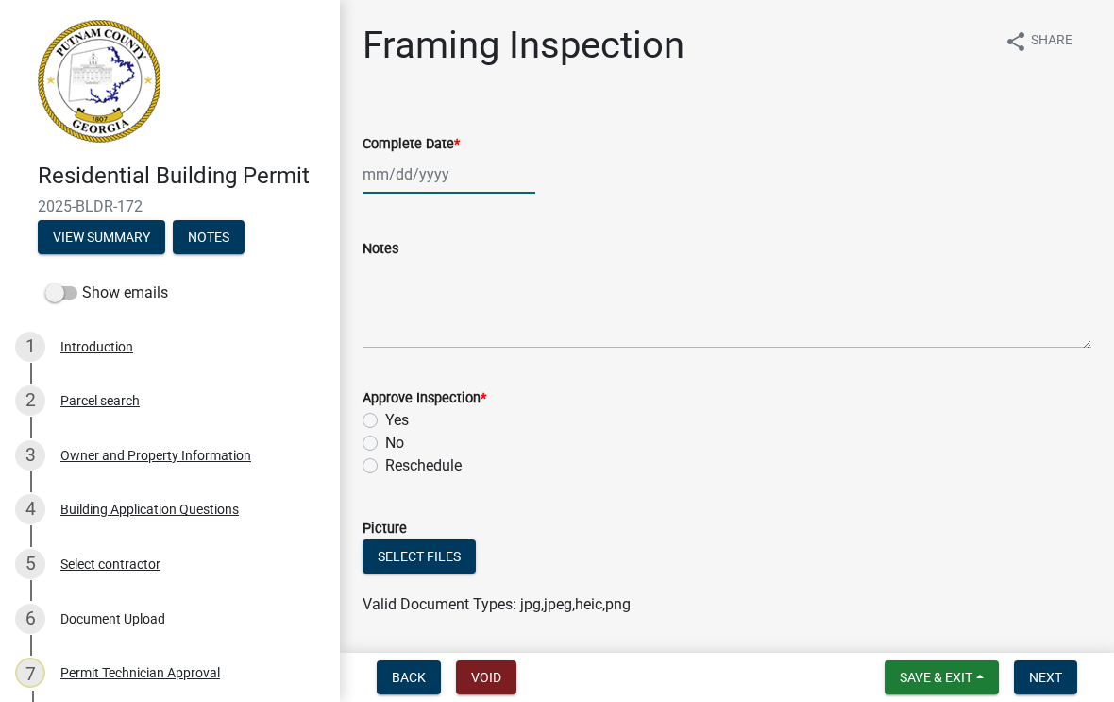
click at [429, 179] on div at bounding box center [449, 174] width 173 height 39
select select "8"
select select "2025"
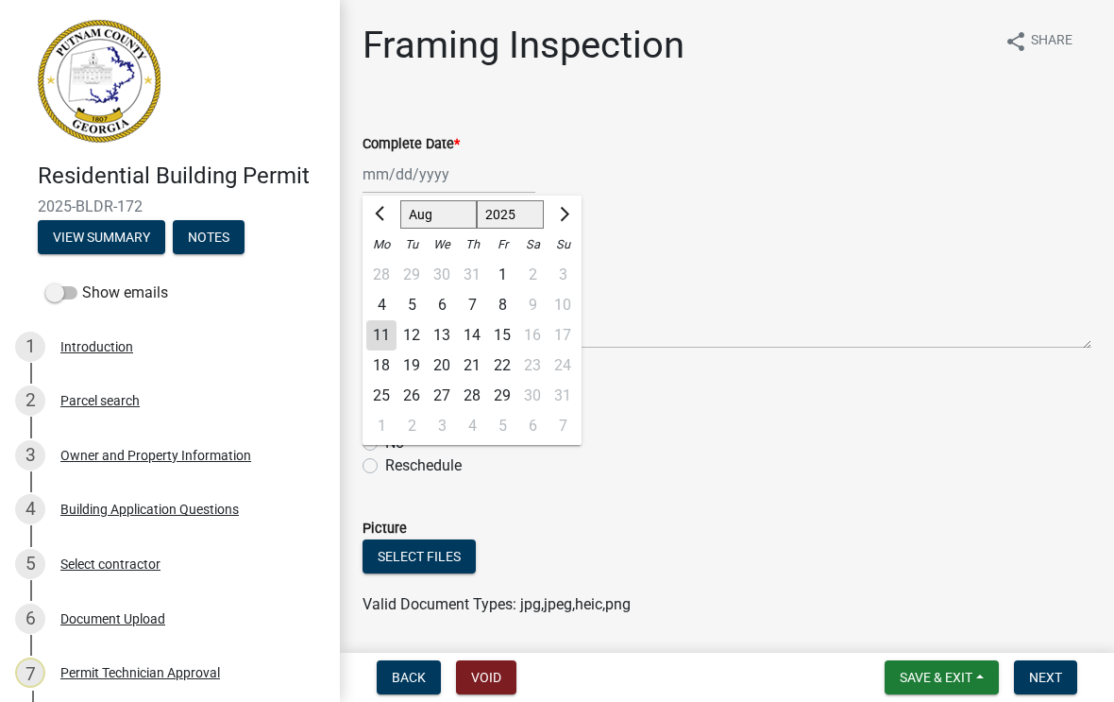
click at [371, 335] on div "11" at bounding box center [381, 335] width 30 height 30
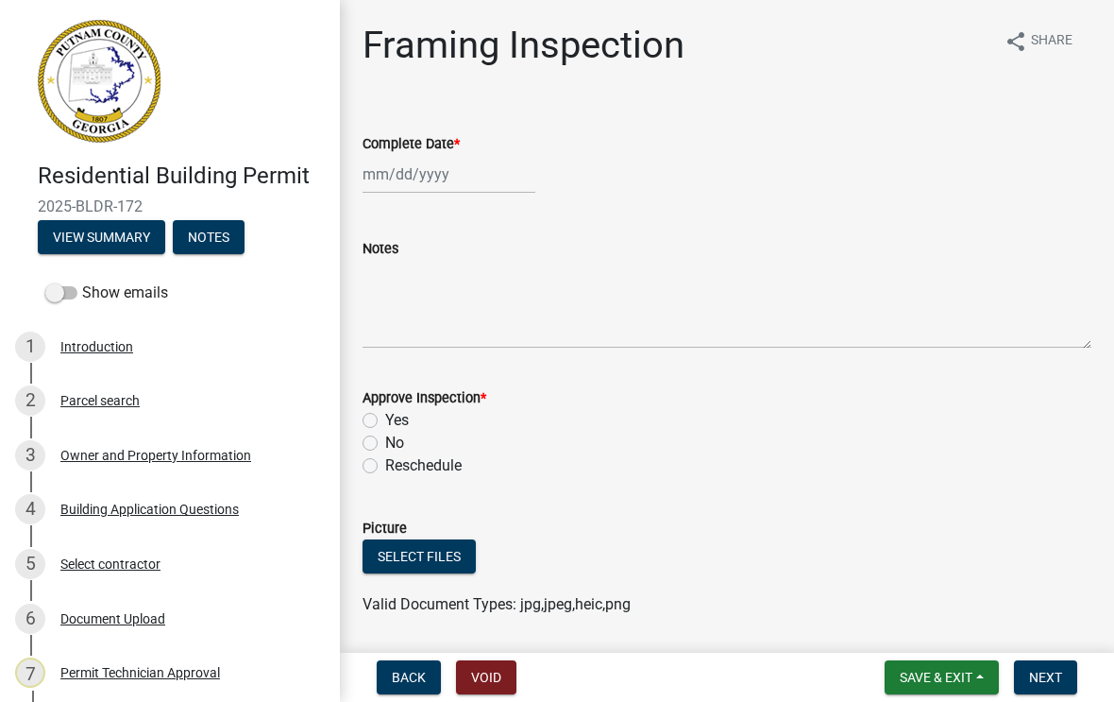
type input "[DATE]"
click at [385, 423] on label "Yes" at bounding box center [397, 420] width 24 height 23
click at [385, 421] on input "Yes" at bounding box center [391, 415] width 12 height 12
radio input "true"
click at [1058, 685] on span "Next" at bounding box center [1045, 677] width 33 height 15
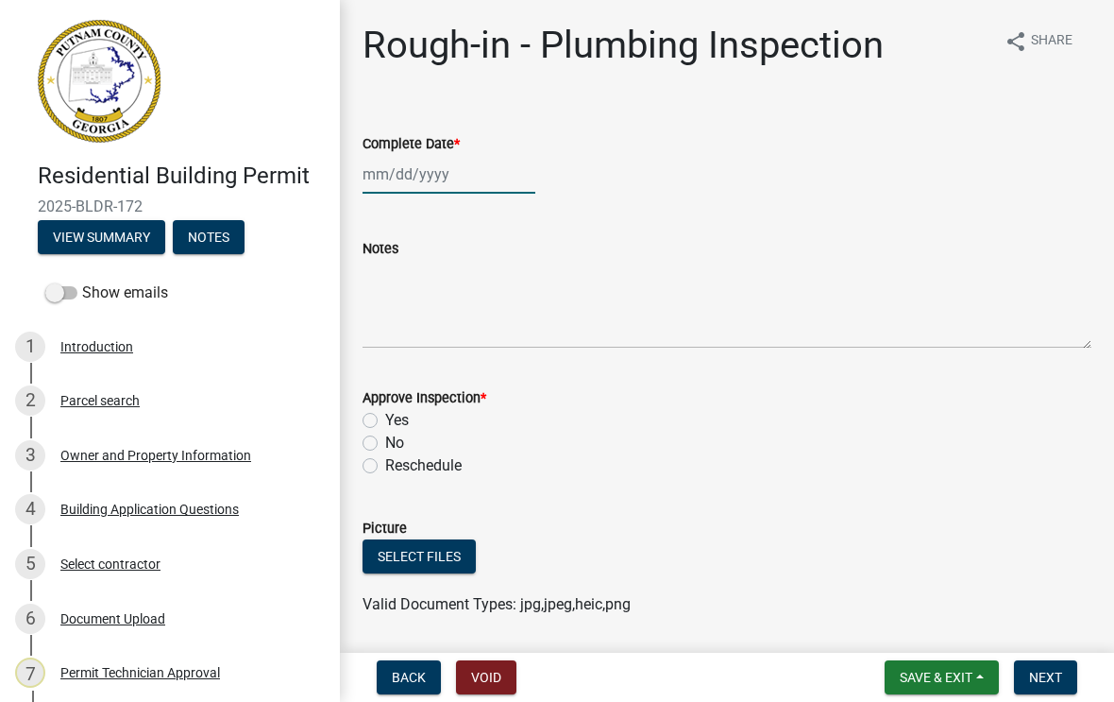
click at [417, 174] on div at bounding box center [449, 174] width 173 height 39
select select "8"
select select "2025"
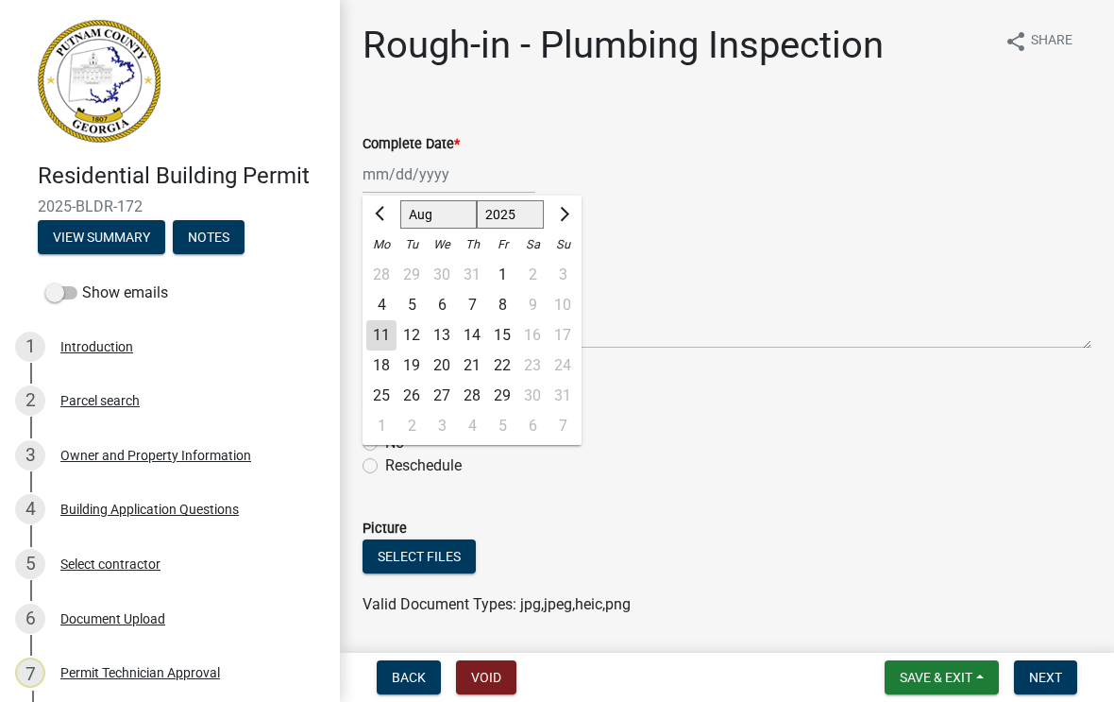
click at [384, 336] on div "11" at bounding box center [381, 335] width 30 height 30
type input "[DATE]"
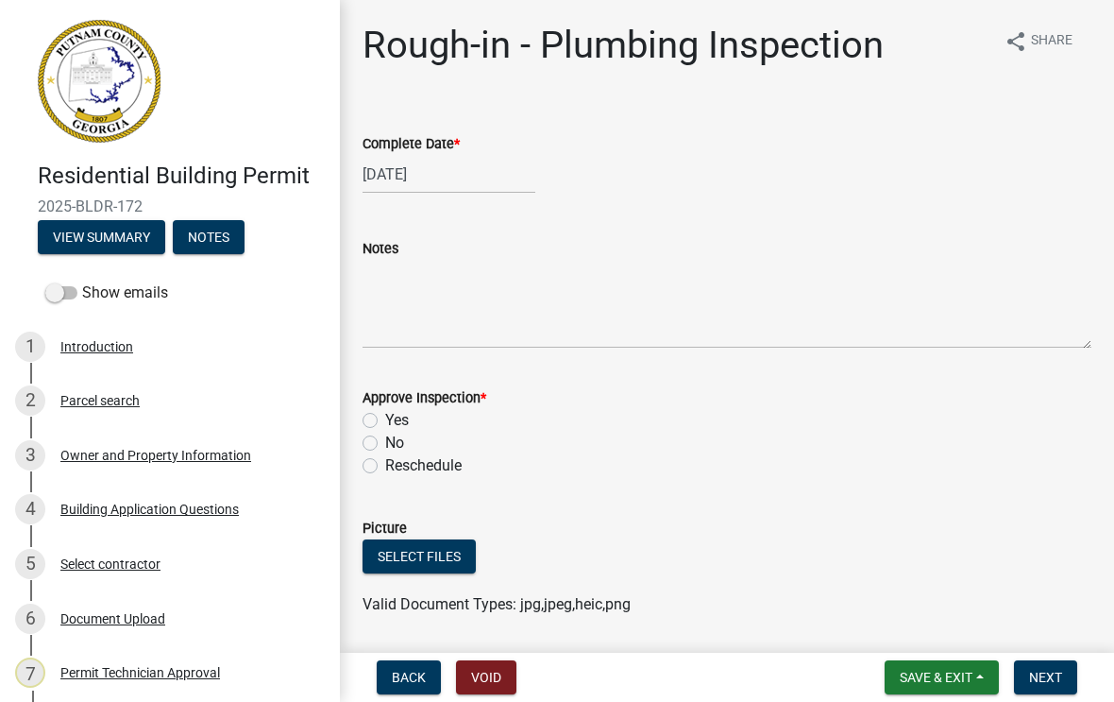
click at [385, 425] on label "Yes" at bounding box center [397, 420] width 24 height 23
click at [385, 421] on input "Yes" at bounding box center [391, 415] width 12 height 12
radio input "true"
click at [1046, 675] on span "Next" at bounding box center [1045, 677] width 33 height 15
click at [424, 173] on div at bounding box center [449, 174] width 173 height 39
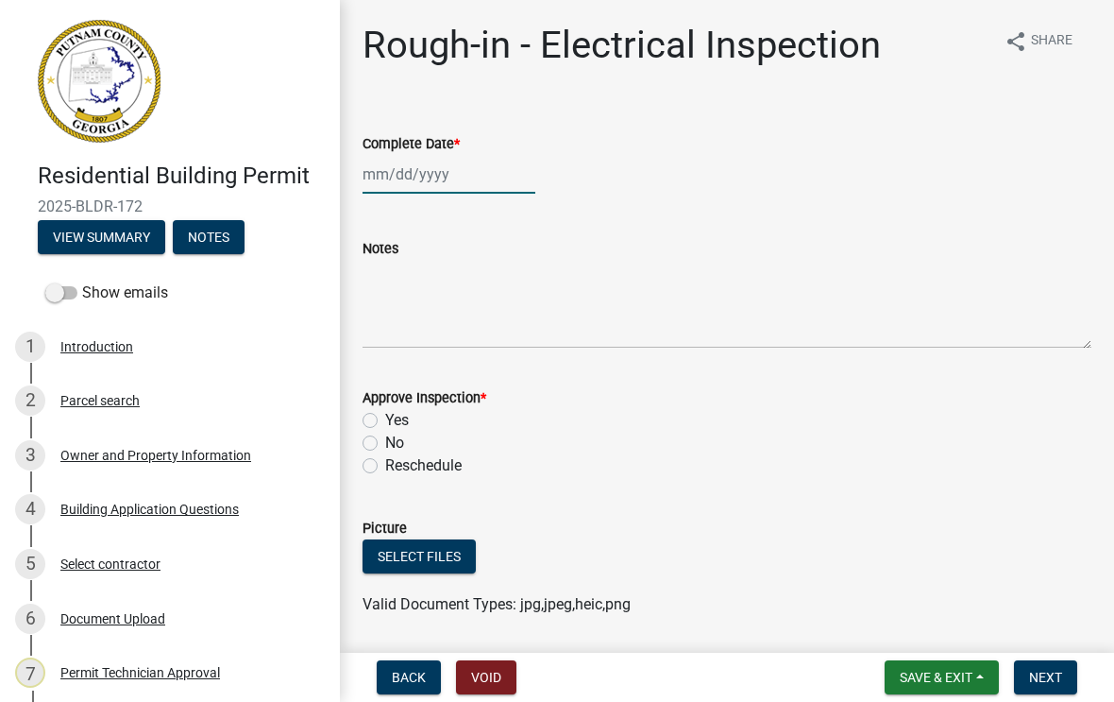
select select "8"
select select "2025"
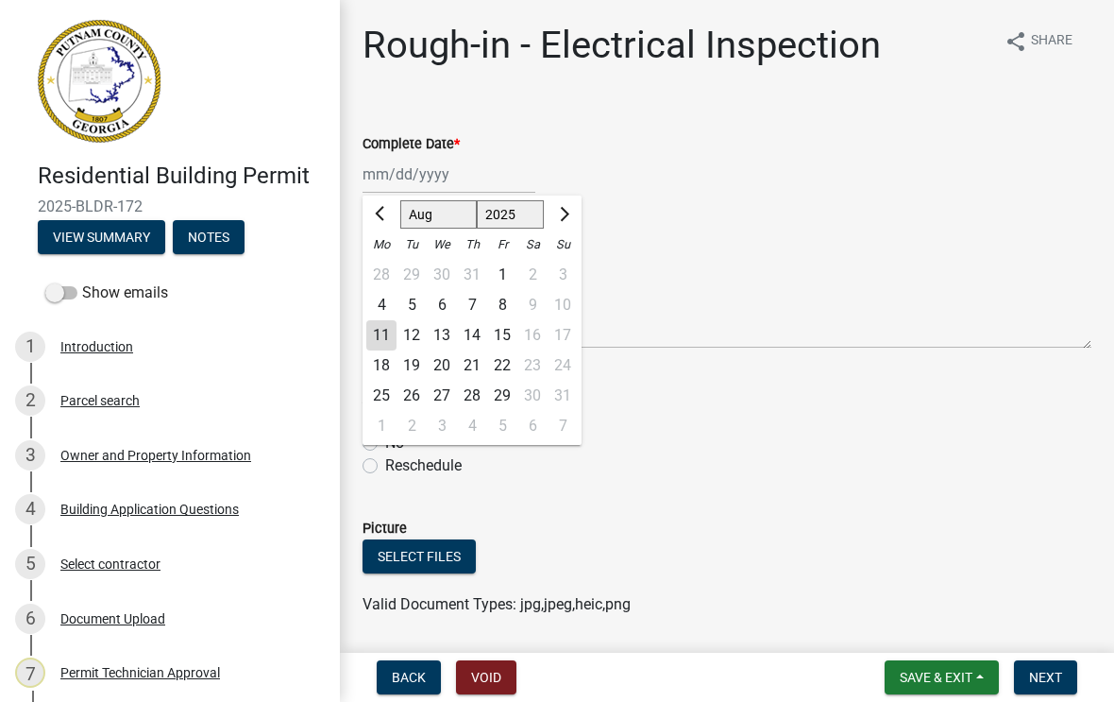
click at [386, 333] on div "11" at bounding box center [381, 335] width 30 height 30
type input "[DATE]"
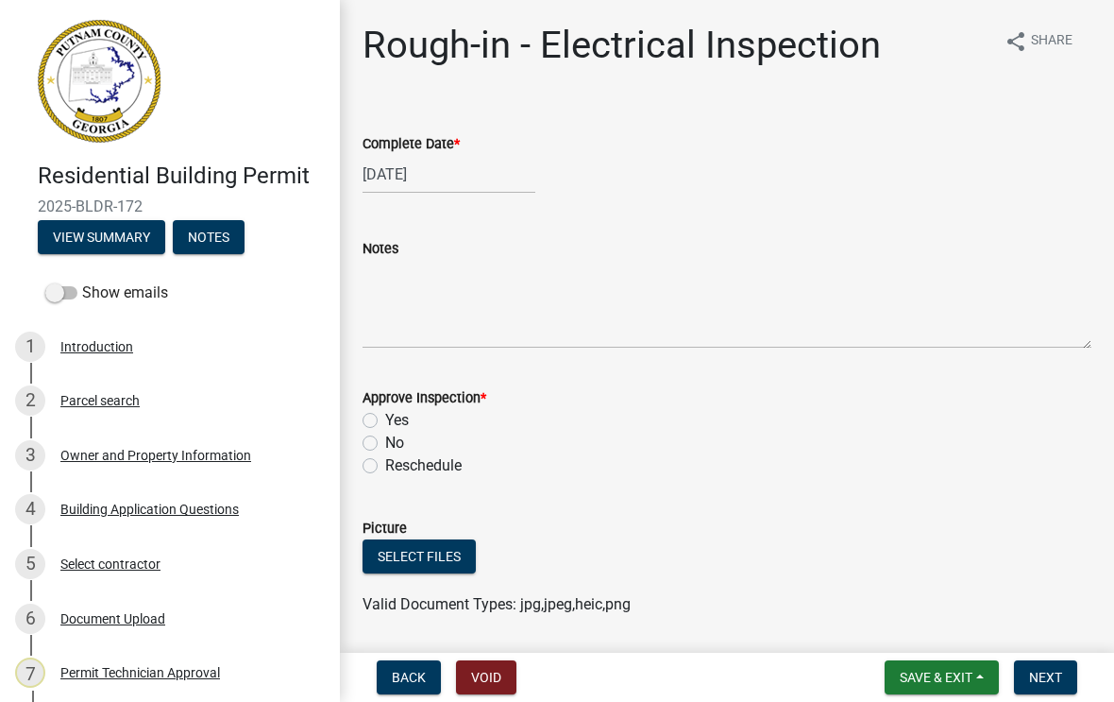
click at [385, 421] on label "Yes" at bounding box center [397, 420] width 24 height 23
click at [385, 421] on input "Yes" at bounding box center [391, 415] width 12 height 12
radio input "true"
click at [1050, 689] on button "Next" at bounding box center [1045, 677] width 63 height 34
click at [418, 178] on div at bounding box center [449, 174] width 173 height 39
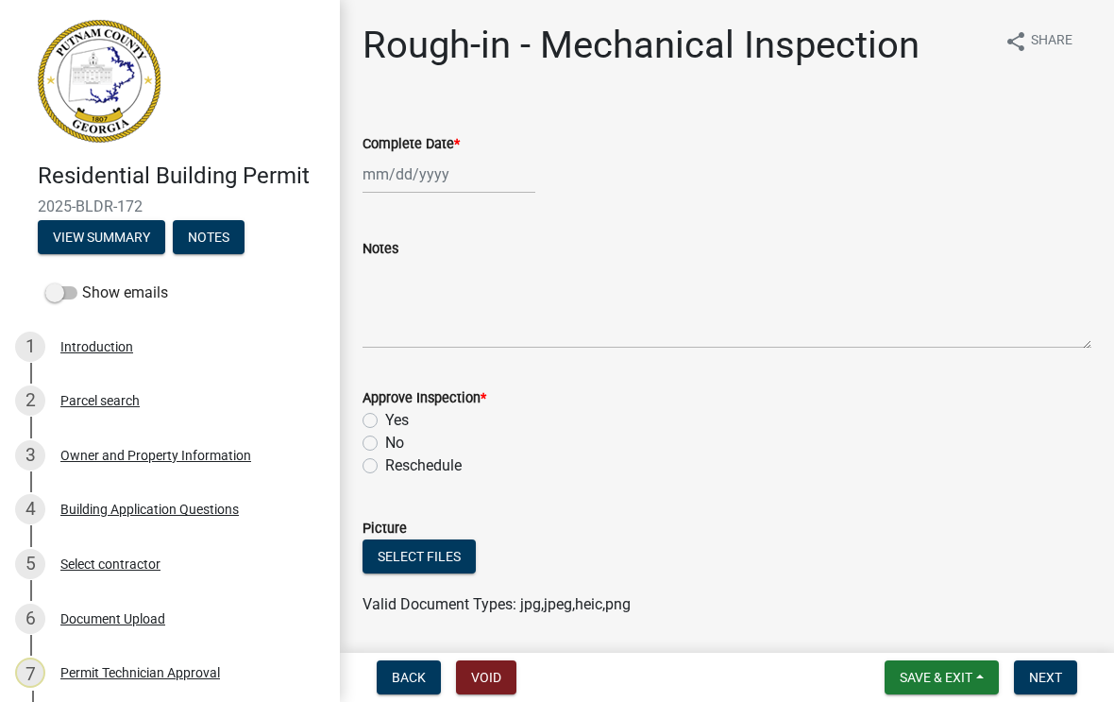
select select "8"
select select "2025"
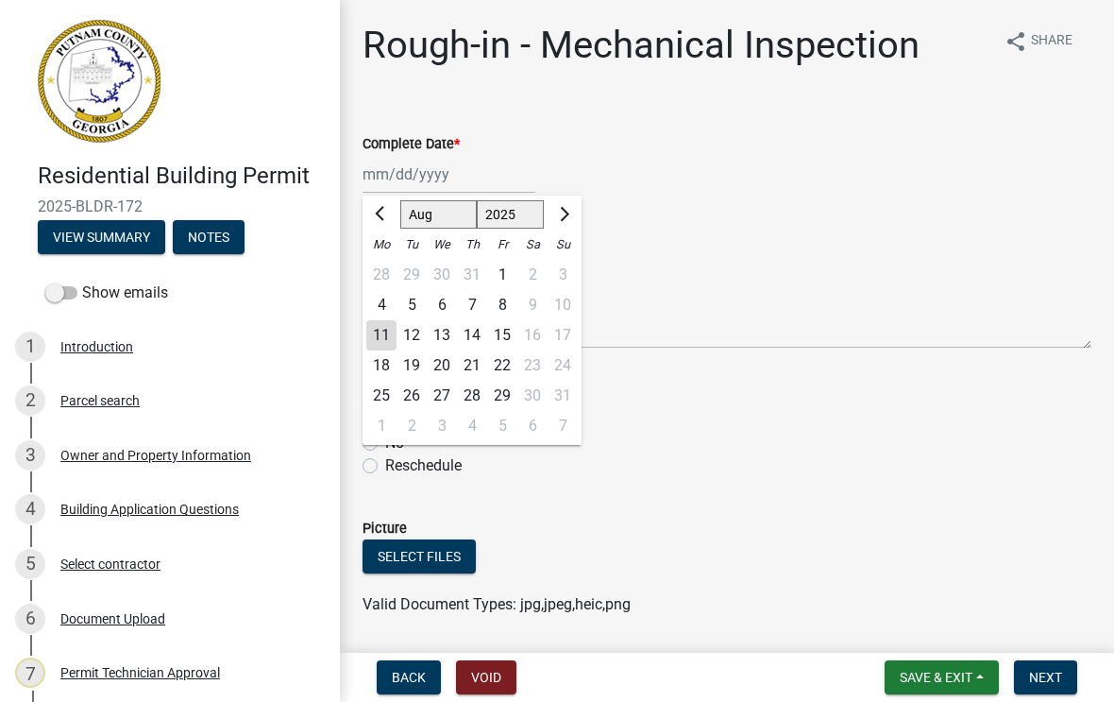
click at [391, 334] on div "11" at bounding box center [381, 335] width 30 height 30
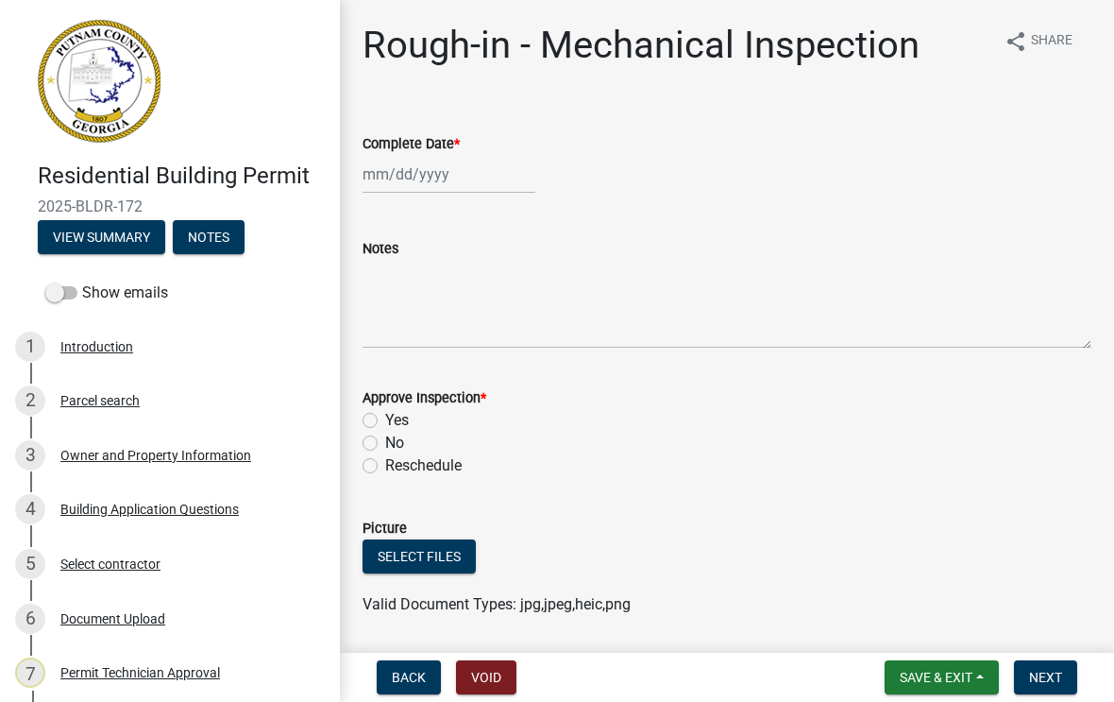
type input "[DATE]"
click at [391, 416] on label "Yes" at bounding box center [397, 420] width 24 height 23
click at [391, 416] on input "Yes" at bounding box center [391, 415] width 12 height 12
radio input "true"
click at [1046, 686] on button "Next" at bounding box center [1045, 677] width 63 height 34
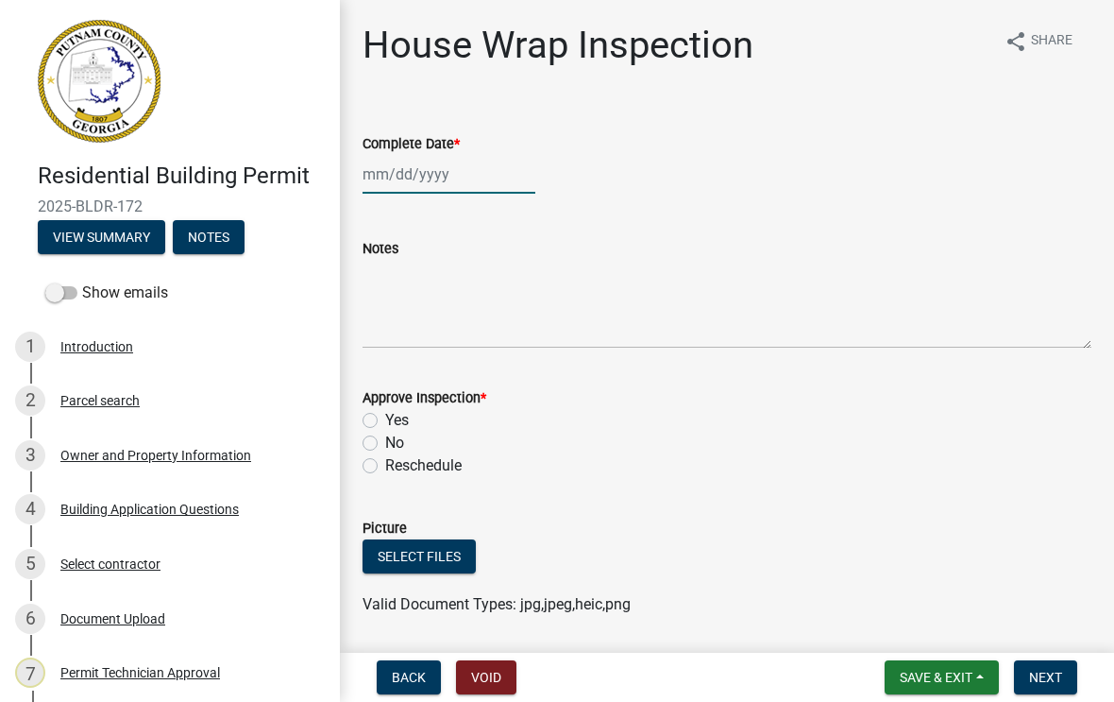
click at [438, 181] on div at bounding box center [449, 174] width 173 height 39
select select "8"
select select "2025"
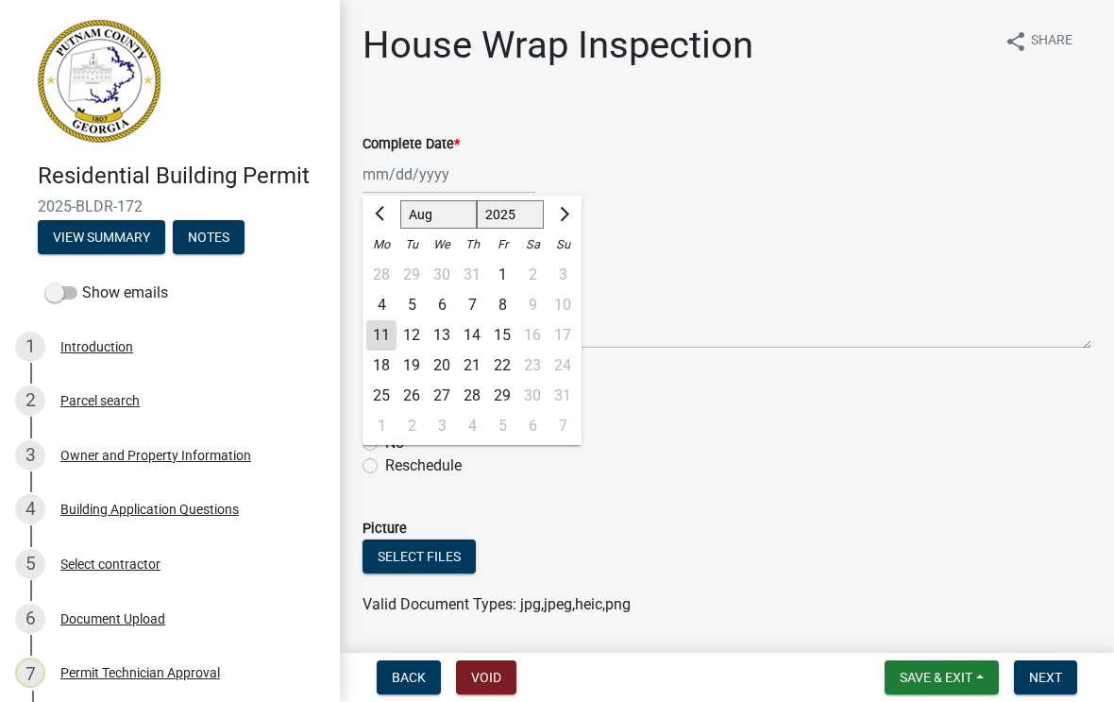
click at [384, 332] on div "11" at bounding box center [381, 335] width 30 height 30
type input "[DATE]"
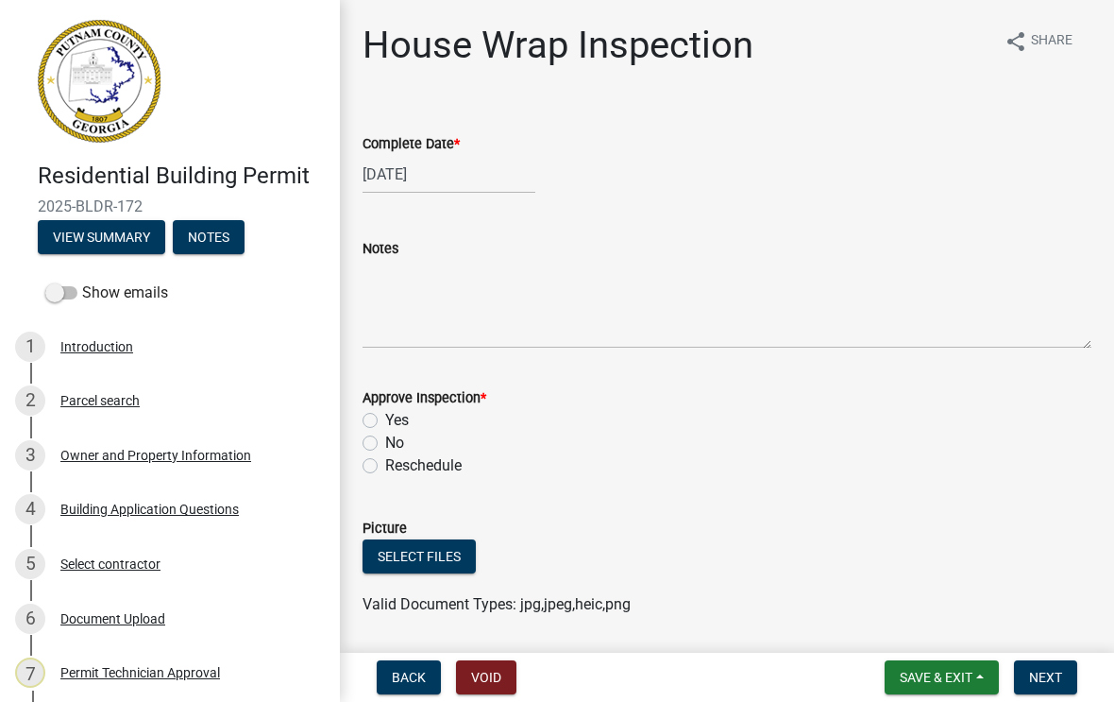
click at [385, 418] on label "Yes" at bounding box center [397, 420] width 24 height 23
click at [385, 418] on input "Yes" at bounding box center [391, 415] width 12 height 12
radio input "true"
click at [1035, 690] on button "Next" at bounding box center [1045, 677] width 63 height 34
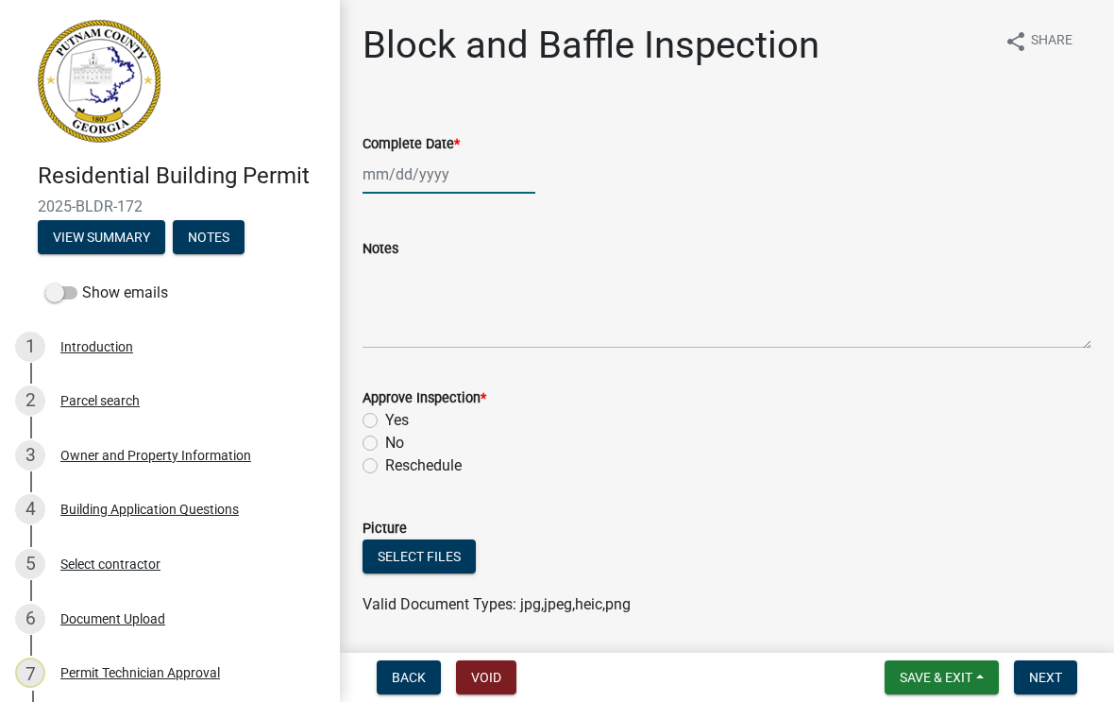
click at [445, 179] on div at bounding box center [449, 174] width 173 height 39
select select "8"
select select "2025"
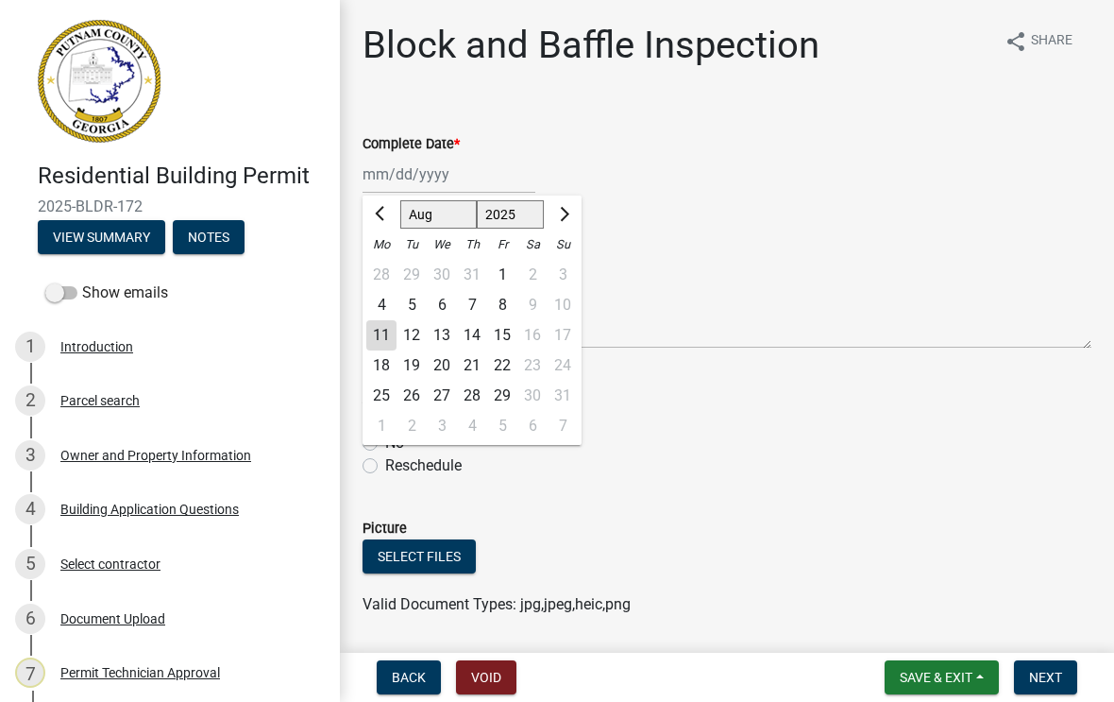
click at [373, 337] on div "11" at bounding box center [381, 335] width 30 height 30
type input "[DATE]"
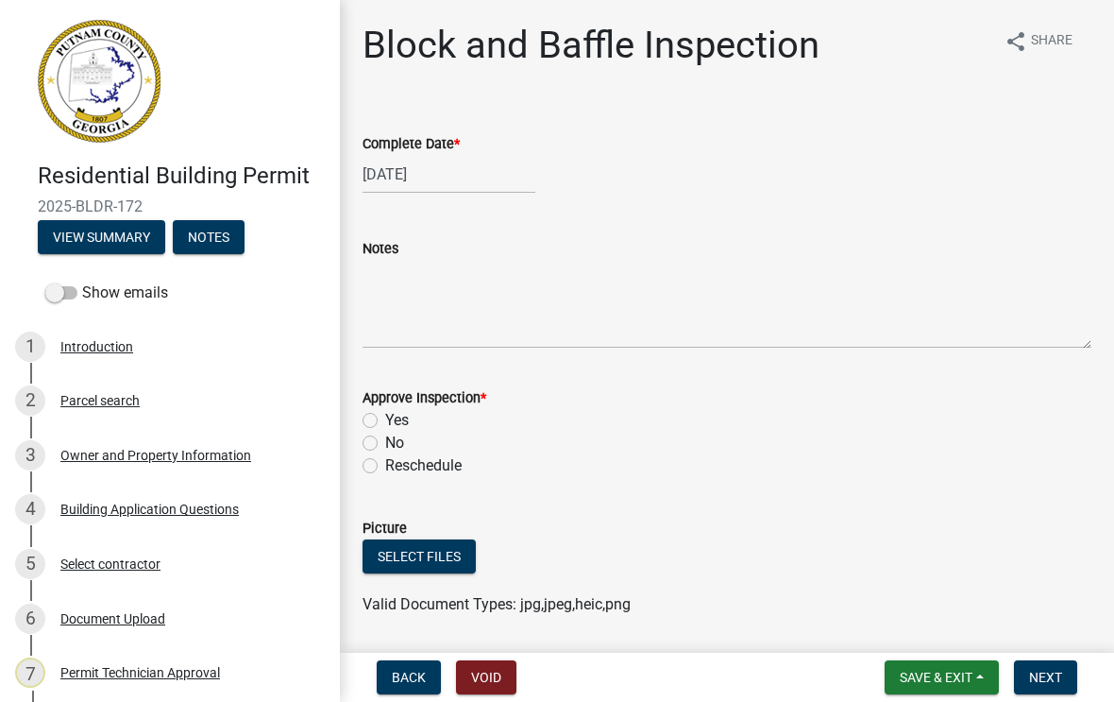
click at [385, 421] on label "Yes" at bounding box center [397, 420] width 24 height 23
click at [385, 421] on input "Yes" at bounding box center [391, 415] width 12 height 12
radio input "true"
click at [1051, 679] on span "Next" at bounding box center [1045, 677] width 33 height 15
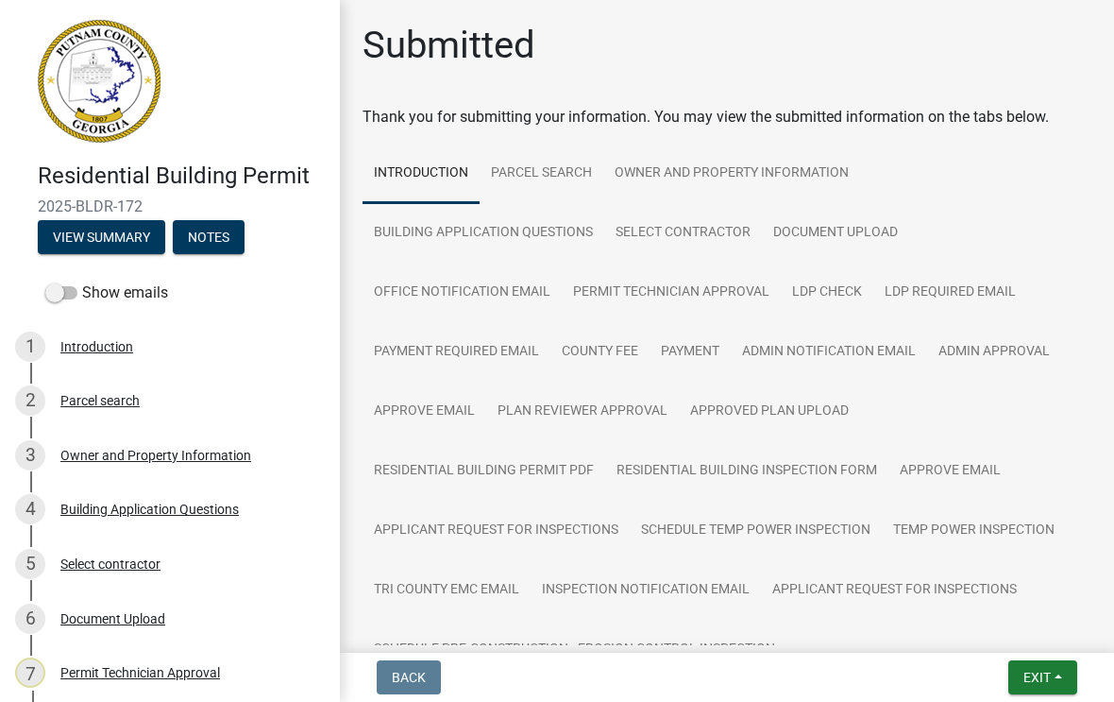
click at [1049, 671] on span "Exit" at bounding box center [1037, 677] width 27 height 15
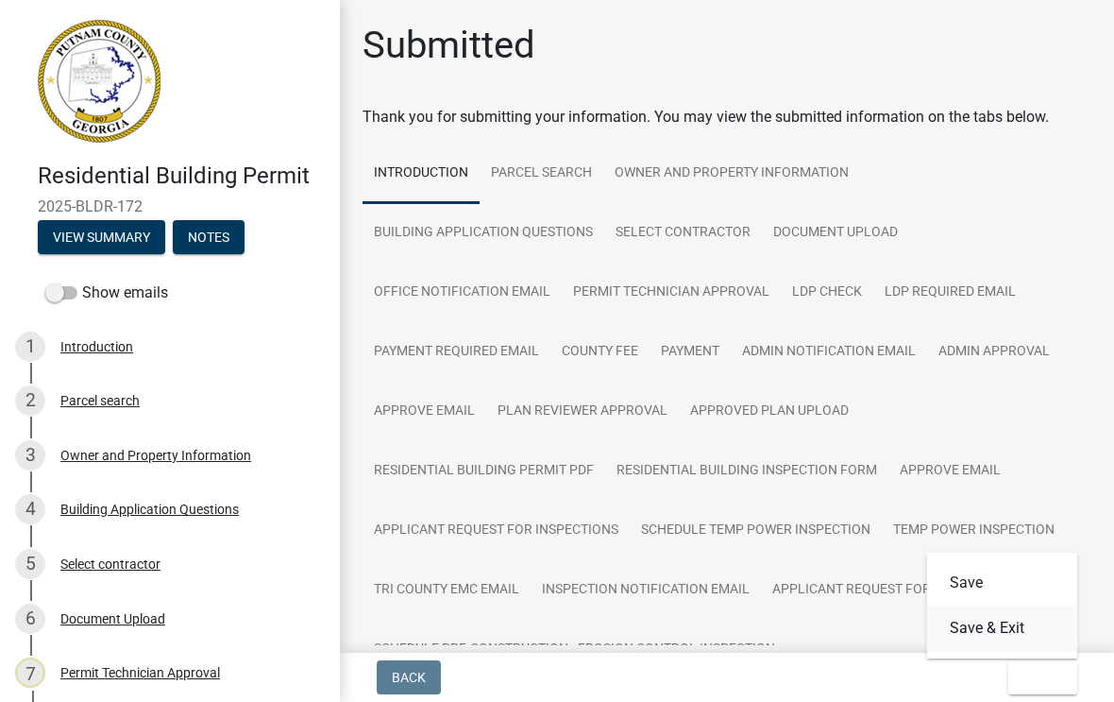
click at [1006, 640] on button "Save & Exit" at bounding box center [1002, 627] width 151 height 45
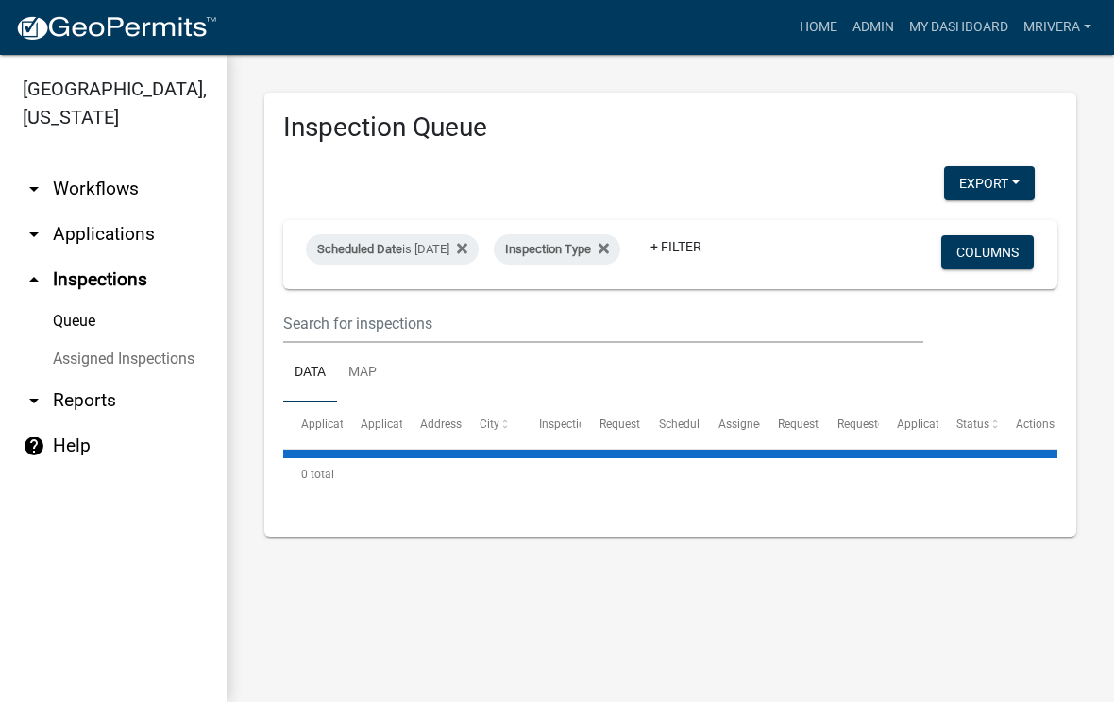
select select "1: 25"
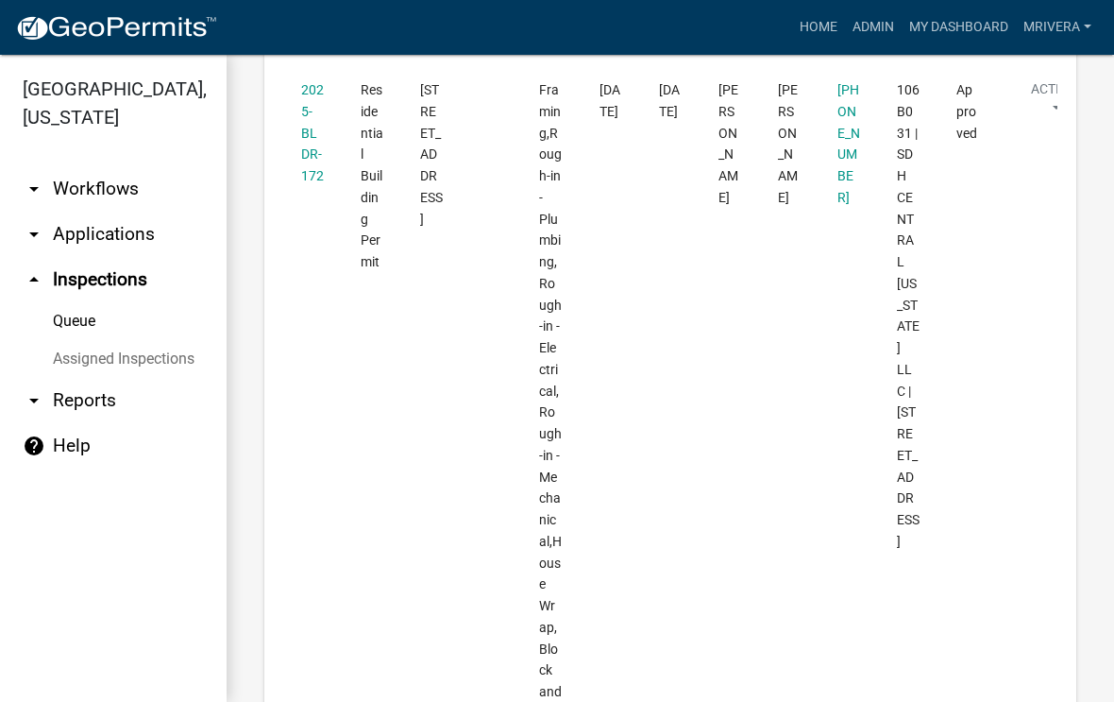
scroll to position [7277, 0]
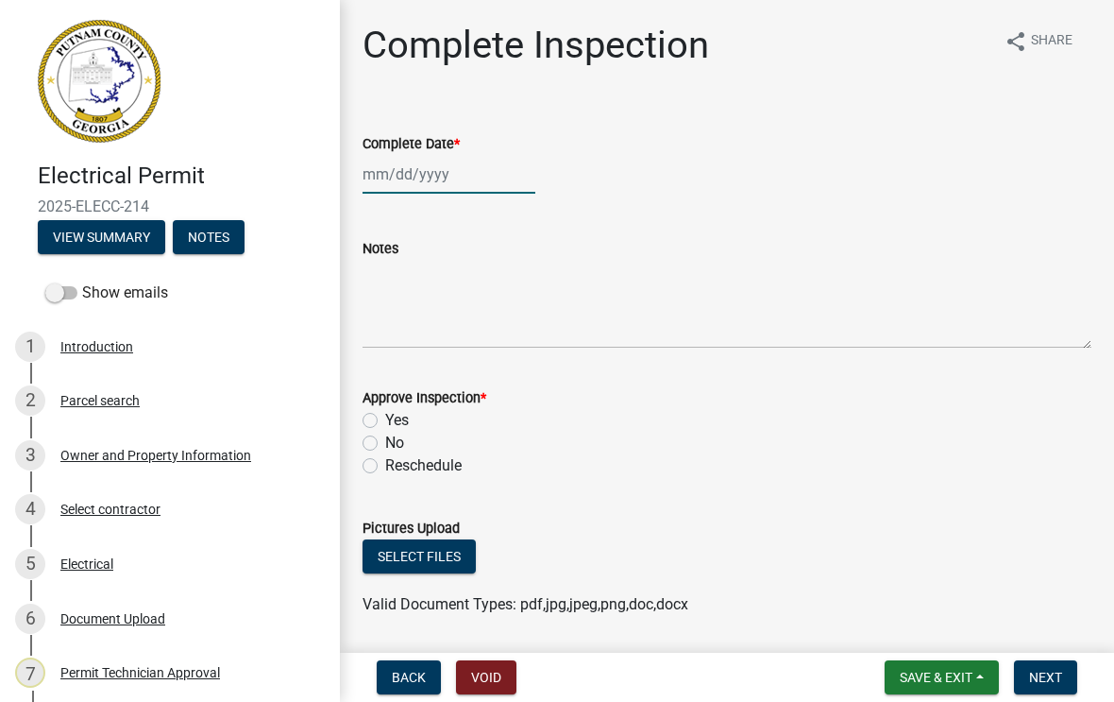
click at [418, 173] on div at bounding box center [449, 174] width 173 height 39
select select "8"
select select "2025"
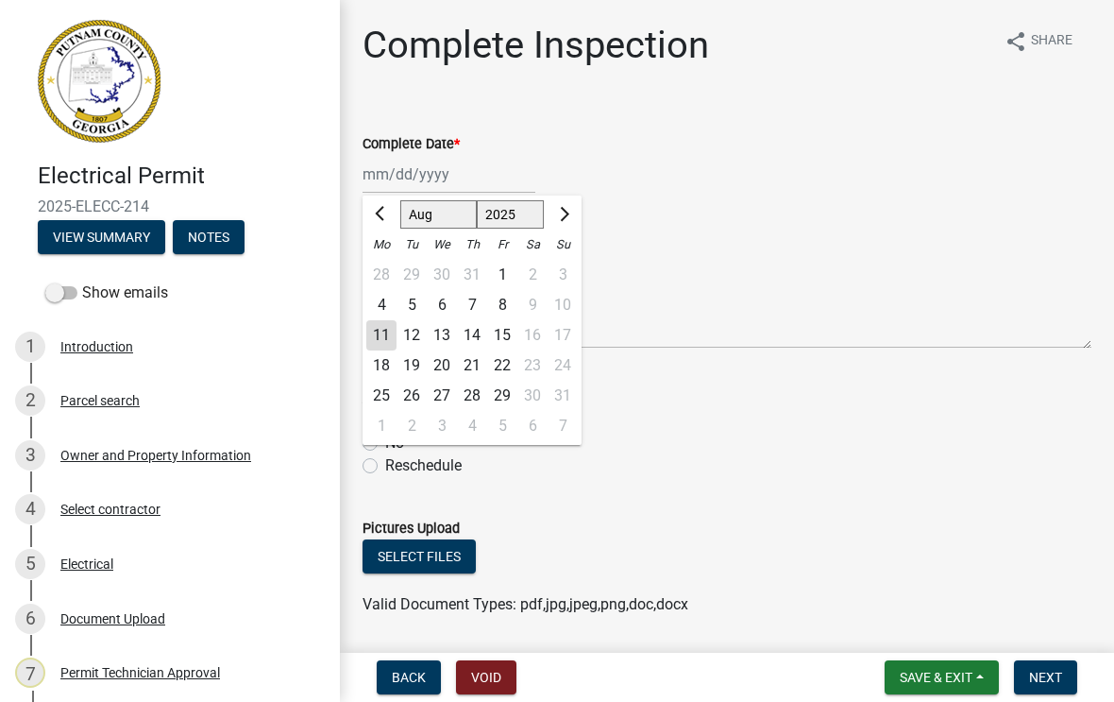
click at [389, 332] on div "11" at bounding box center [381, 335] width 30 height 30
type input "[DATE]"
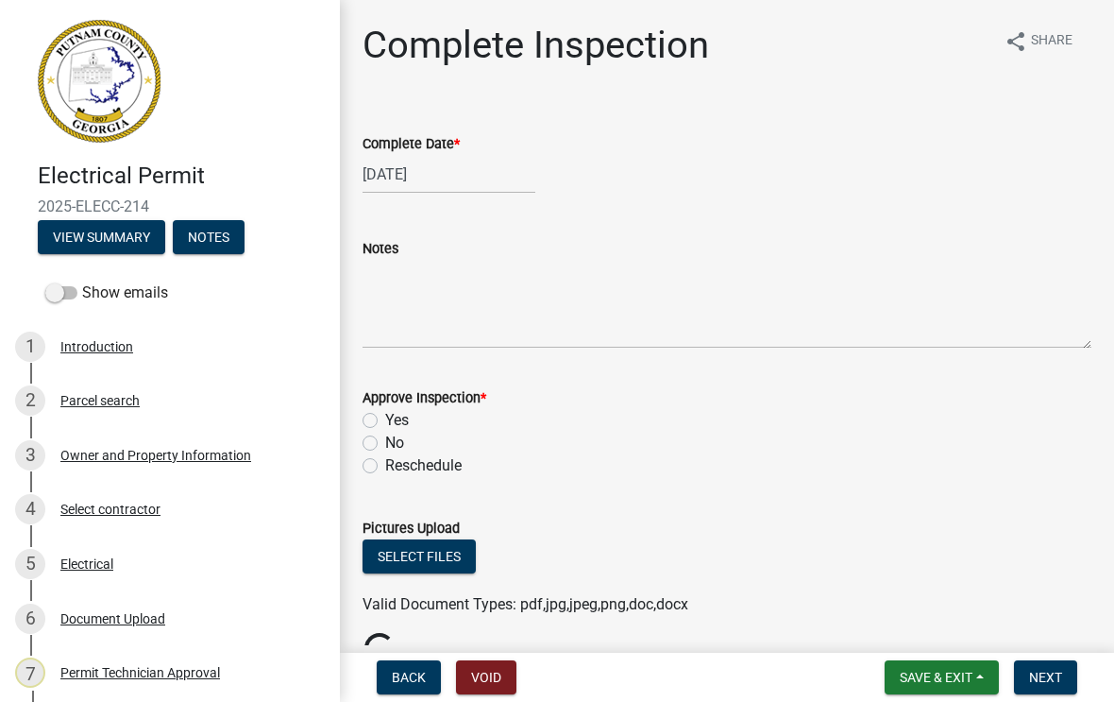
click at [385, 417] on label "Yes" at bounding box center [397, 420] width 24 height 23
click at [385, 417] on input "Yes" at bounding box center [391, 415] width 12 height 12
radio input "true"
click at [1037, 687] on button "Next" at bounding box center [1045, 677] width 63 height 34
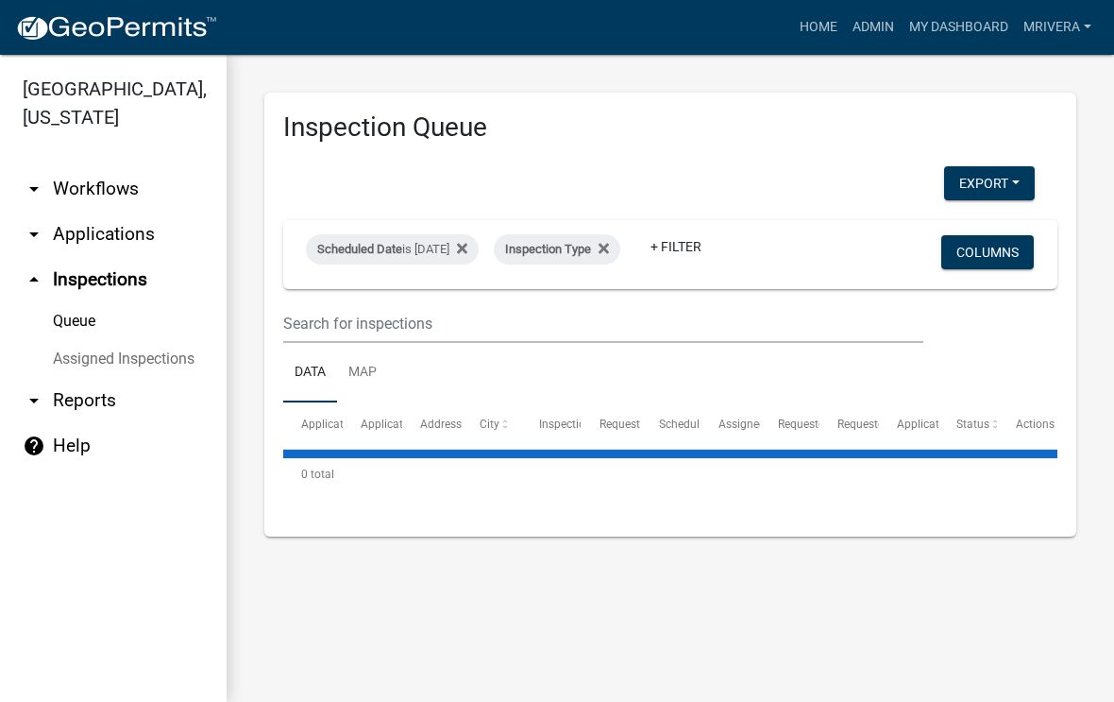
select select "1: 25"
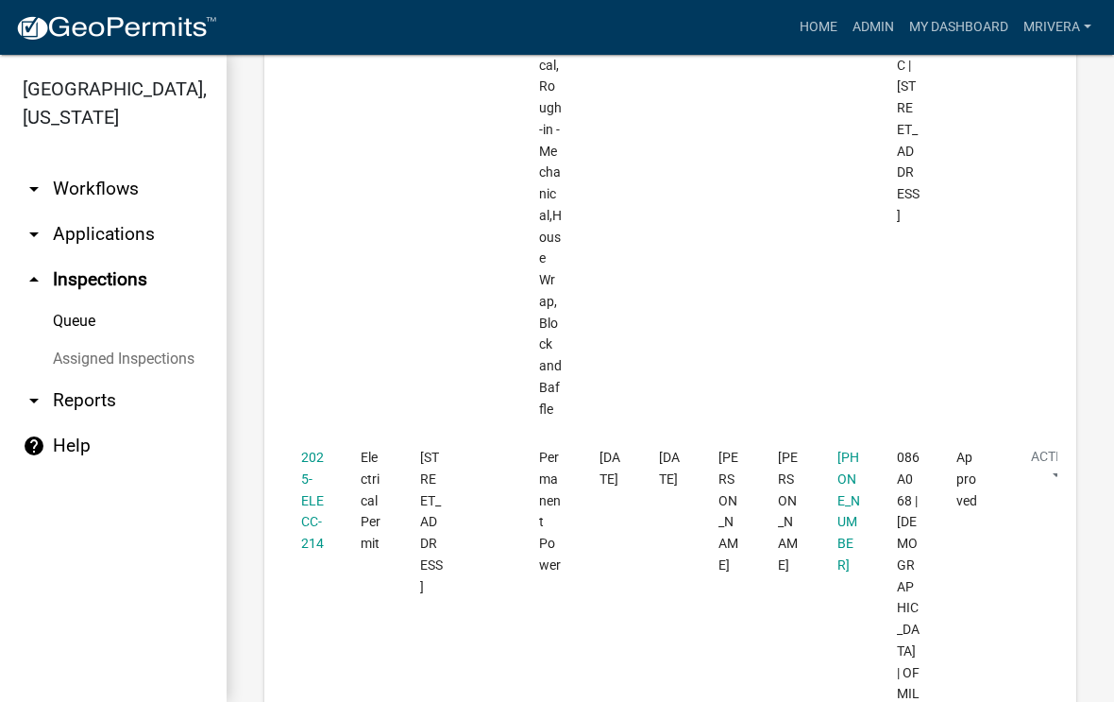
scroll to position [7603, 0]
